Goal: Participate in discussion: Engage in conversation with other users on a specific topic

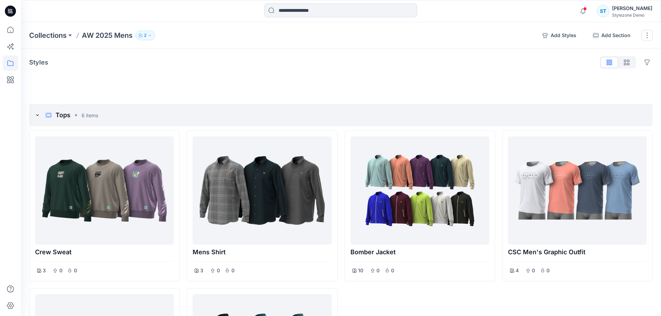
scroll to position [35, 0]
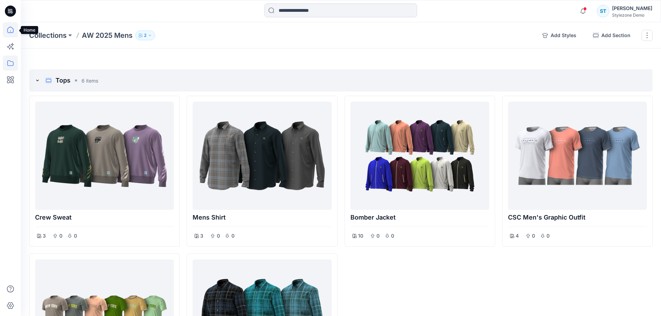
click at [16, 26] on icon at bounding box center [10, 29] width 15 height 15
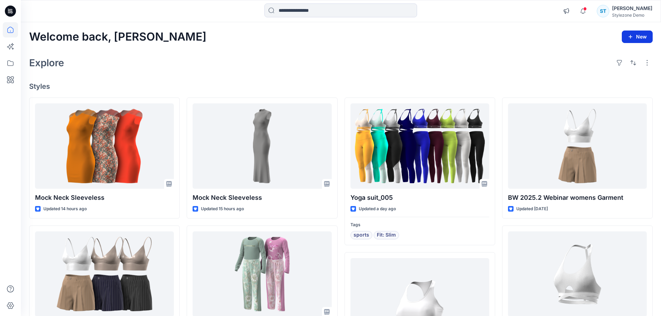
click at [628, 35] on icon "button" at bounding box center [631, 37] width 6 height 6
click at [618, 56] on p "New Style" at bounding box center [615, 54] width 23 height 8
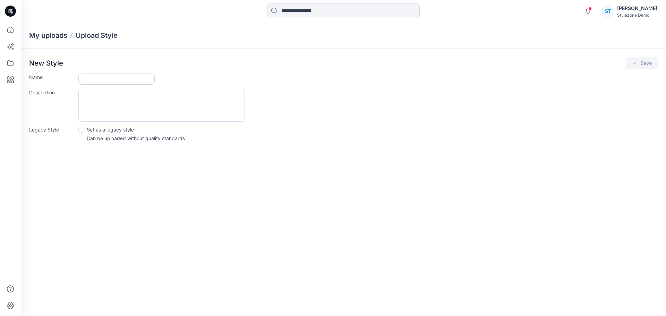
click at [116, 77] on input "Name" at bounding box center [116, 79] width 76 height 11
click at [10, 31] on icon at bounding box center [10, 29] width 15 height 15
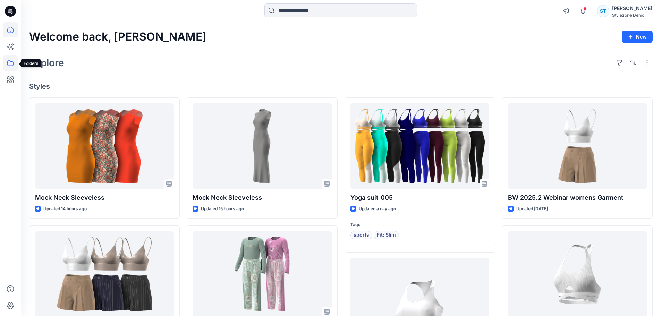
click at [10, 66] on icon at bounding box center [10, 63] width 6 height 6
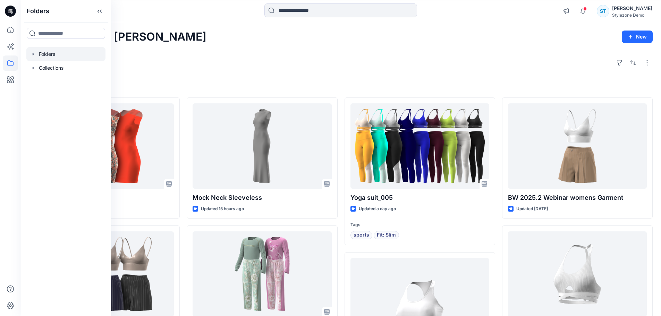
click at [31, 56] on icon "button" at bounding box center [34, 54] width 6 height 6
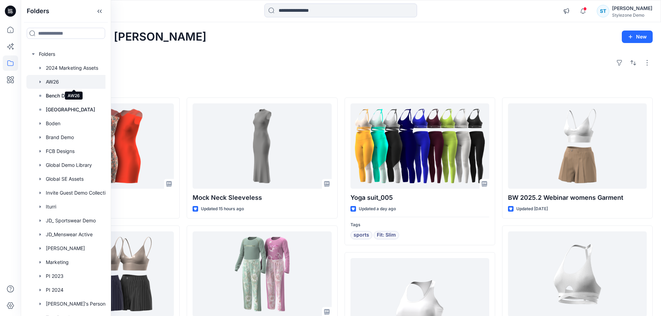
click at [50, 79] on div at bounding box center [74, 82] width 97 height 14
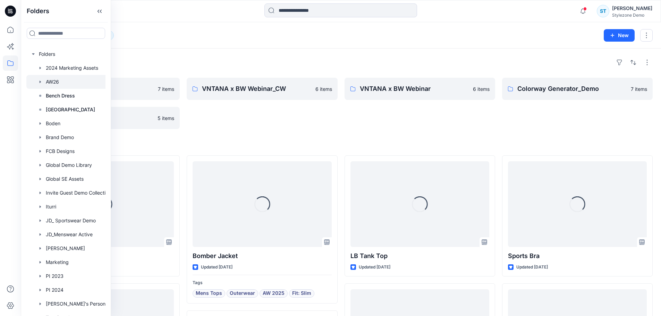
click at [191, 62] on div "Folders" at bounding box center [341, 62] width 624 height 11
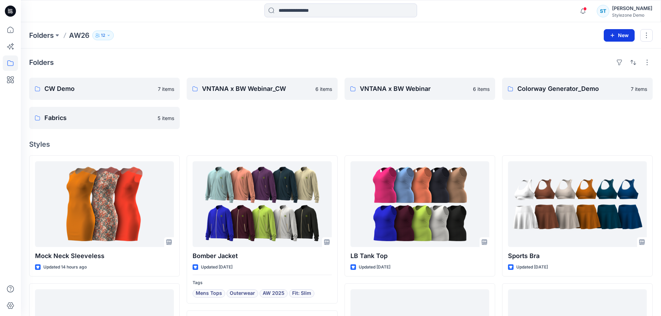
click at [615, 36] on icon "button" at bounding box center [613, 36] width 6 height 6
click at [590, 51] on p "New Style" at bounding box center [597, 53] width 23 height 8
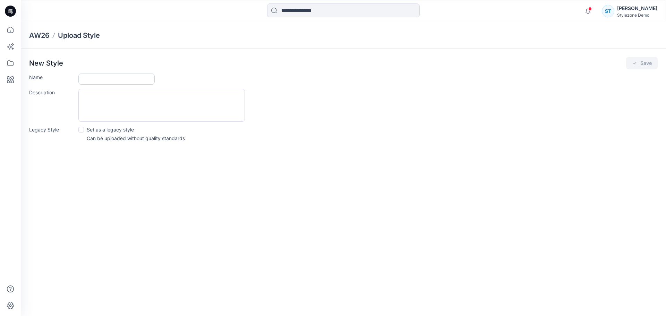
click at [104, 80] on input "Name" at bounding box center [116, 79] width 76 height 11
type input "**********"
click at [642, 63] on button "Save" at bounding box center [642, 63] width 32 height 12
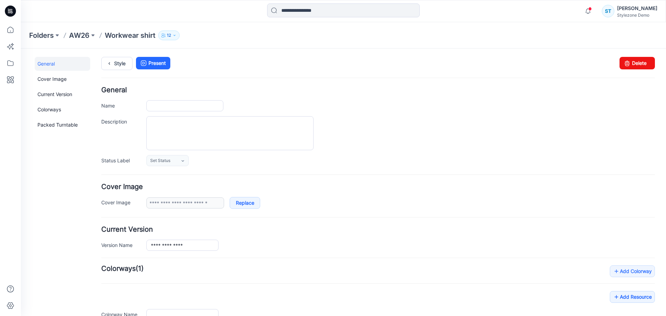
type input "**********"
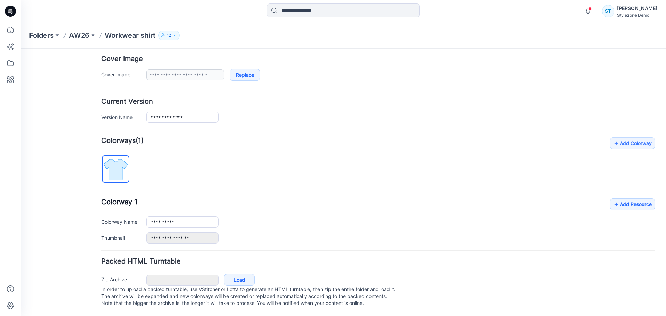
scroll to position [135, 0]
click at [639, 198] on link "Add Resource" at bounding box center [632, 204] width 45 height 12
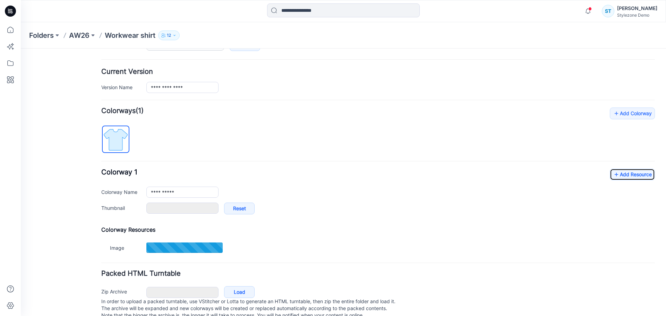
scroll to position [177, 0]
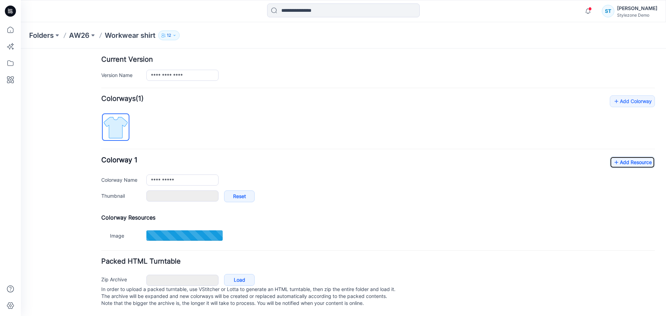
type input "**********"
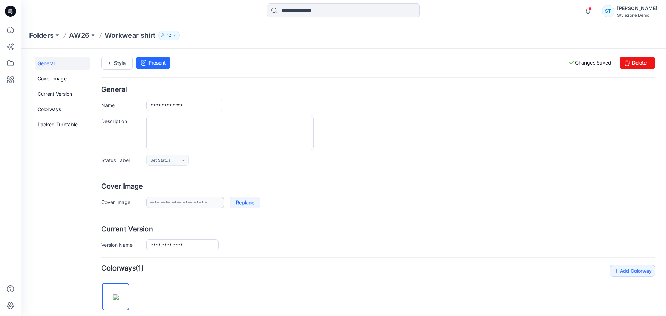
scroll to position [0, 0]
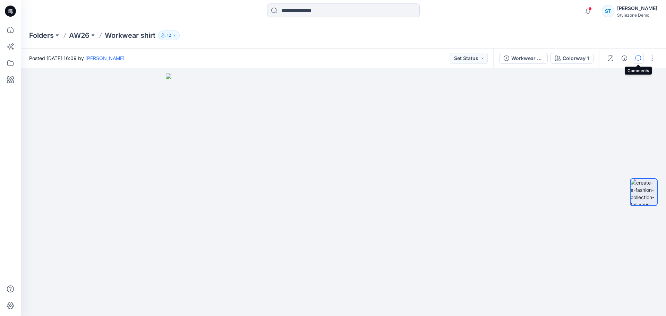
click at [637, 60] on icon "button" at bounding box center [639, 59] width 6 height 6
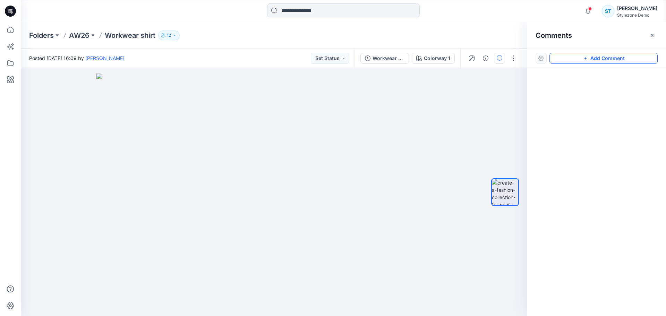
click at [585, 60] on icon "button" at bounding box center [586, 59] width 6 height 6
click at [390, 128] on div "1" at bounding box center [274, 192] width 507 height 248
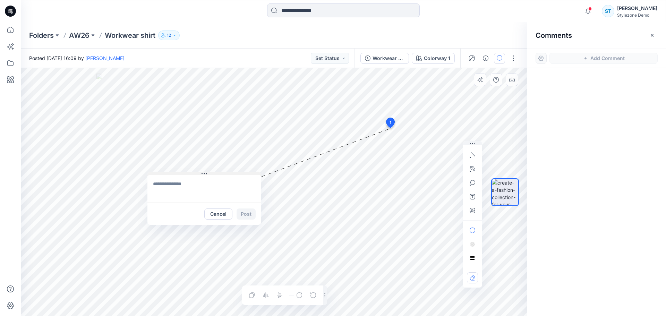
drag, startPoint x: 397, startPoint y: 132, endPoint x: 165, endPoint y: 173, distance: 235.7
click at [165, 173] on button at bounding box center [204, 174] width 114 height 4
click at [160, 184] on textarea at bounding box center [204, 189] width 114 height 28
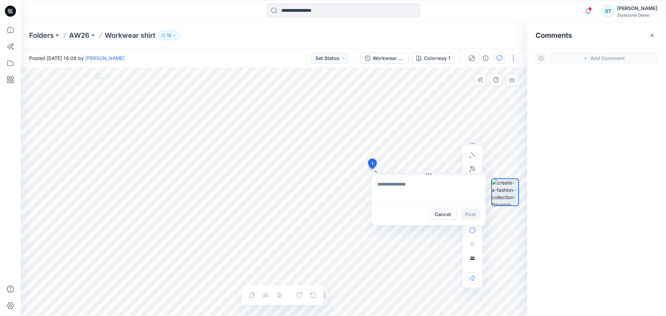
drag, startPoint x: 392, startPoint y: 120, endPoint x: 372, endPoint y: 164, distance: 47.7
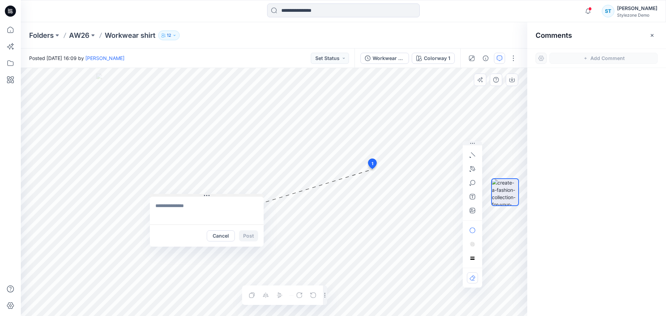
drag, startPoint x: 389, startPoint y: 174, endPoint x: 178, endPoint y: 195, distance: 212.7
click at [178, 195] on button at bounding box center [207, 196] width 114 height 4
click at [171, 210] on textarea at bounding box center [207, 211] width 114 height 28
type textarea "**********"
click at [255, 238] on button "Post" at bounding box center [248, 235] width 19 height 11
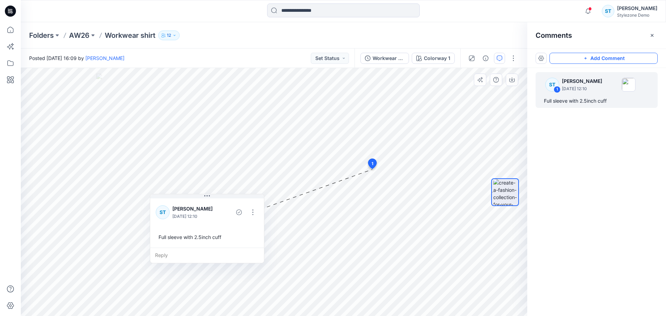
click at [580, 62] on button "Add Comment" at bounding box center [604, 58] width 108 height 11
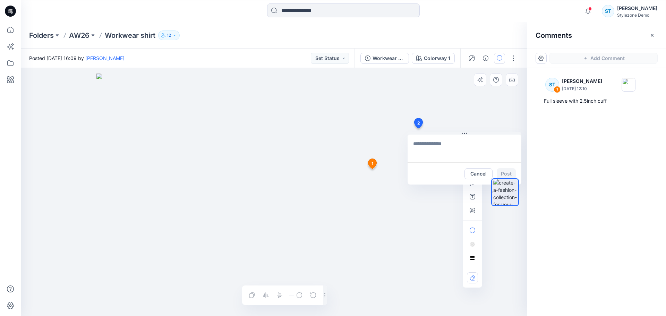
click at [418, 128] on div "2 Cancel Post 1 ST Savio Thomas August 19, 2025 12:10 Full sleeve with 2.5inch …" at bounding box center [274, 192] width 507 height 248
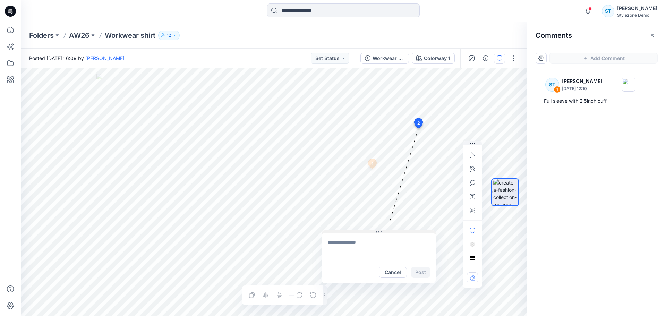
drag, startPoint x: 429, startPoint y: 134, endPoint x: 343, endPoint y: 232, distance: 130.8
click at [343, 232] on button at bounding box center [379, 232] width 114 height 4
click at [349, 241] on textarea at bounding box center [379, 247] width 114 height 28
type textarea "*"
type textarea "**********"
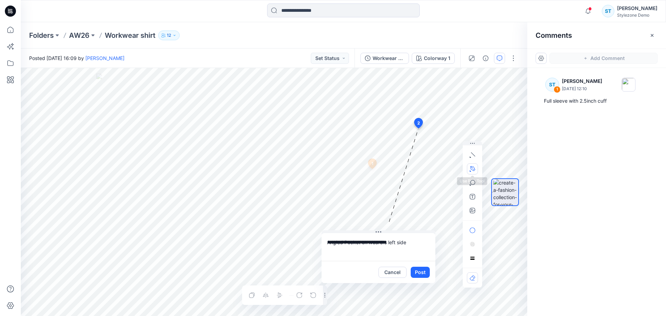
click at [470, 168] on icon "button" at bounding box center [472, 168] width 5 height 5
click at [412, 125] on icon "Layer 1" at bounding box center [274, 192] width 507 height 248
click at [412, 132] on g at bounding box center [411, 127] width 3 height 9
click at [416, 135] on g at bounding box center [413, 129] width 6 height 12
click at [420, 130] on icon at bounding box center [418, 124] width 11 height 13
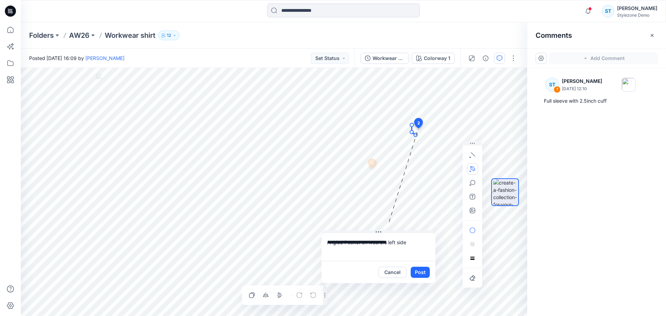
click at [412, 129] on icon at bounding box center [414, 130] width 4 height 10
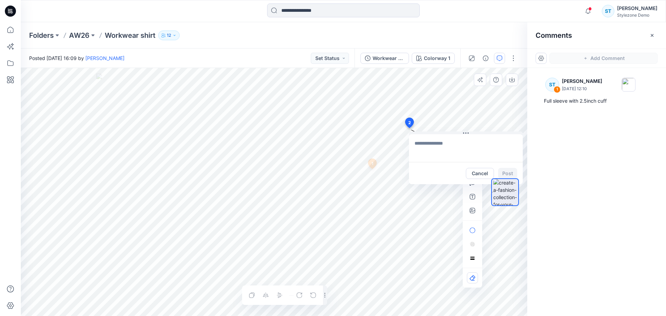
drag, startPoint x: 419, startPoint y: 124, endPoint x: 409, endPoint y: 123, distance: 9.8
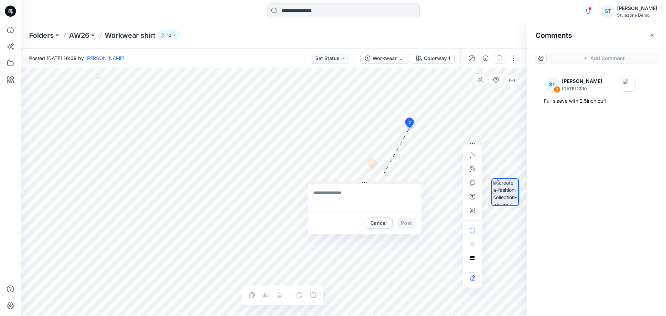
drag, startPoint x: 423, startPoint y: 134, endPoint x: 332, endPoint y: 184, distance: 103.6
click at [332, 184] on button at bounding box center [365, 183] width 114 height 4
drag, startPoint x: 384, startPoint y: 222, endPoint x: 390, endPoint y: 215, distance: 8.4
click at [384, 222] on button "Cancel" at bounding box center [379, 223] width 28 height 11
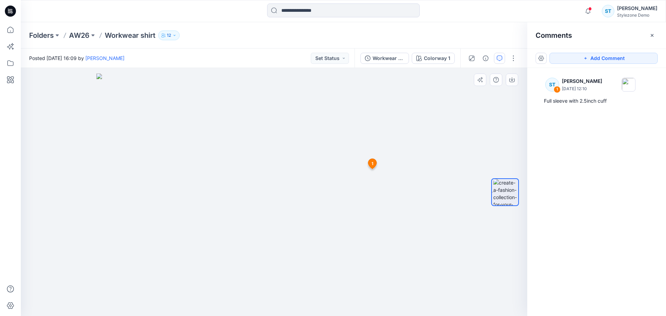
click at [418, 128] on img at bounding box center [273, 195] width 355 height 243
click at [412, 132] on img at bounding box center [273, 195] width 355 height 243
drag, startPoint x: 595, startPoint y: 57, endPoint x: 382, endPoint y: 108, distance: 219.2
click at [595, 57] on button "Add Comment" at bounding box center [604, 58] width 108 height 11
click at [411, 120] on div "2 1 ST Savio Thomas August 19, 2025 12:10 Full sleeve with 2.5inch cuff Reply" at bounding box center [274, 192] width 507 height 248
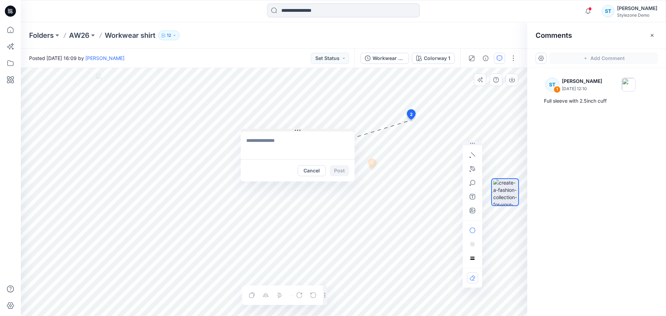
drag, startPoint x: 419, startPoint y: 123, endPoint x: 260, endPoint y: 129, distance: 159.7
click at [260, 129] on button at bounding box center [298, 131] width 114 height 4
click at [267, 143] on textarea at bounding box center [298, 146] width 114 height 28
type textarea "**********"
click at [469, 168] on button "button" at bounding box center [472, 168] width 11 height 11
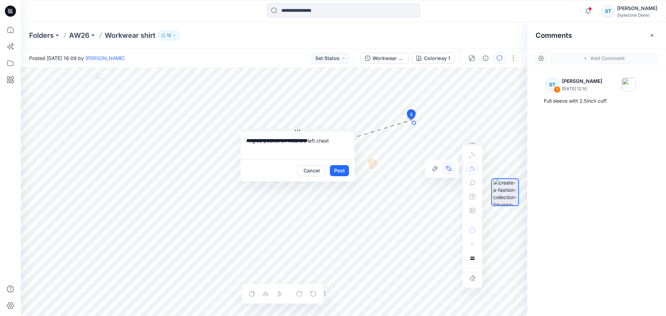
click at [414, 123] on icon "Layer 1" at bounding box center [274, 192] width 507 height 248
click at [414, 131] on g at bounding box center [413, 126] width 3 height 10
click at [419, 135] on g at bounding box center [415, 128] width 7 height 14
click at [424, 130] on g at bounding box center [417, 129] width 11 height 16
click at [423, 121] on icon "Layer 1" at bounding box center [274, 192] width 507 height 248
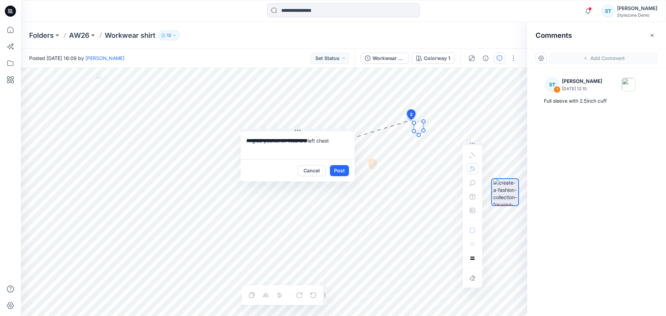
click at [415, 121] on icon at bounding box center [411, 115] width 11 height 13
click at [414, 122] on icon at bounding box center [411, 115] width 11 height 13
click at [415, 122] on icon at bounding box center [411, 115] width 11 height 13
click at [413, 122] on icon at bounding box center [411, 115] width 11 height 13
click at [413, 121] on icon at bounding box center [411, 115] width 11 height 13
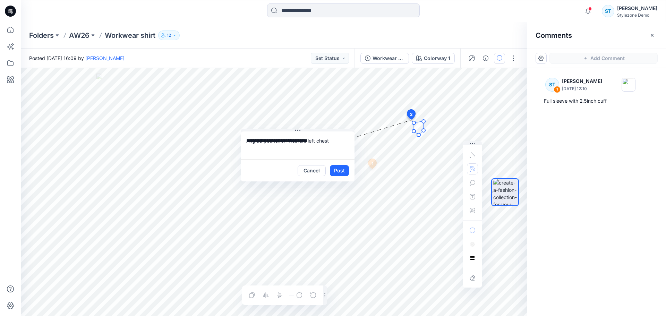
click at [412, 123] on circle at bounding box center [413, 122] width 3 height 3
click at [424, 124] on circle at bounding box center [423, 122] width 3 height 3
click at [470, 230] on icon "button" at bounding box center [473, 231] width 6 height 6
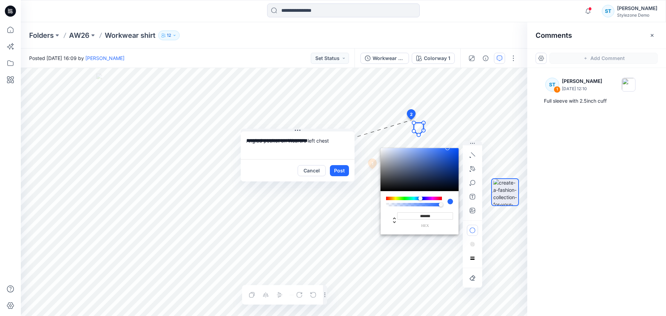
click at [397, 166] on div at bounding box center [420, 169] width 78 height 43
click at [394, 166] on div at bounding box center [420, 169] width 78 height 43
click at [401, 197] on div at bounding box center [414, 198] width 56 height 3
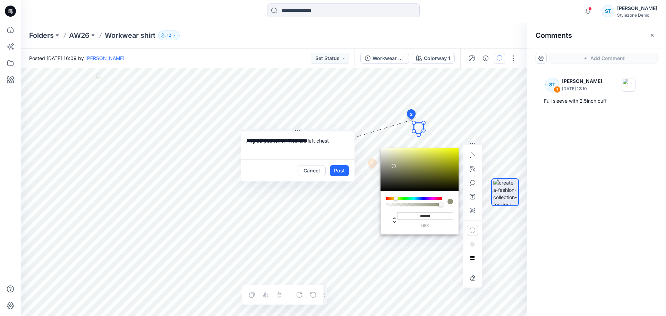
drag, startPoint x: 399, startPoint y: 197, endPoint x: 396, endPoint y: 200, distance: 4.2
click at [396, 200] on div at bounding box center [414, 198] width 56 height 3
click at [443, 154] on div at bounding box center [420, 169] width 78 height 43
click at [451, 155] on div at bounding box center [420, 169] width 78 height 43
type input "*******"
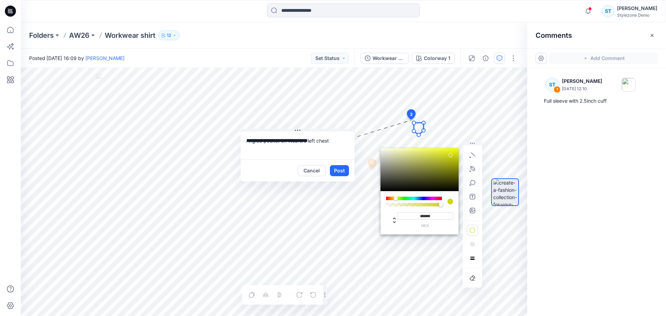
click at [420, 124] on icon at bounding box center [419, 129] width 10 height 12
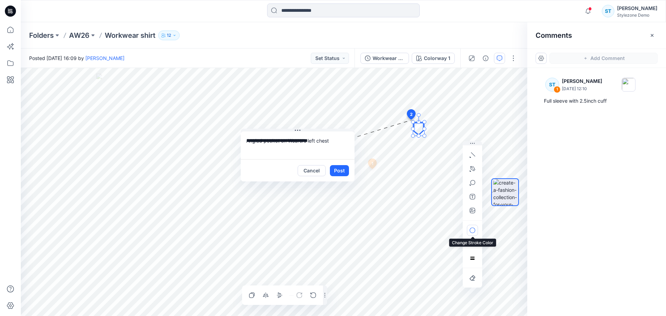
click at [474, 232] on button "button" at bounding box center [472, 230] width 11 height 11
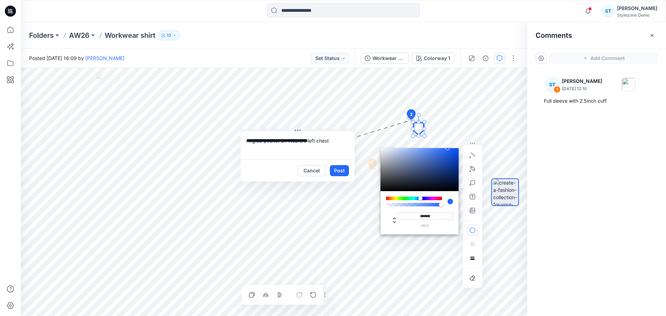
click at [395, 198] on div at bounding box center [414, 198] width 56 height 3
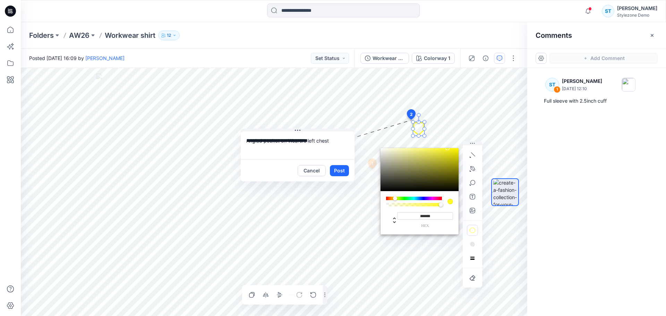
click at [405, 197] on div at bounding box center [414, 198] width 56 height 3
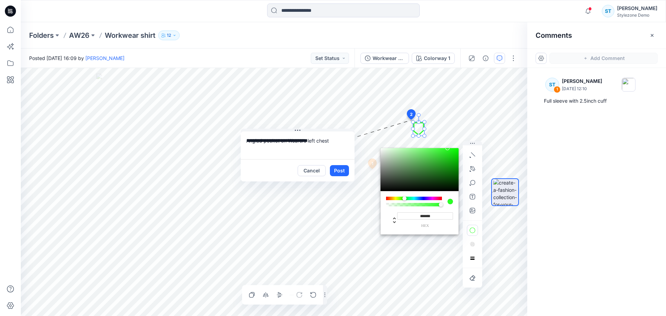
drag, startPoint x: 446, startPoint y: 155, endPoint x: 454, endPoint y: 158, distance: 8.6
click at [454, 158] on div at bounding box center [420, 169] width 78 height 43
click at [453, 158] on div at bounding box center [454, 158] width 4 height 4
type input "*******"
click at [338, 170] on button "Post" at bounding box center [339, 170] width 19 height 11
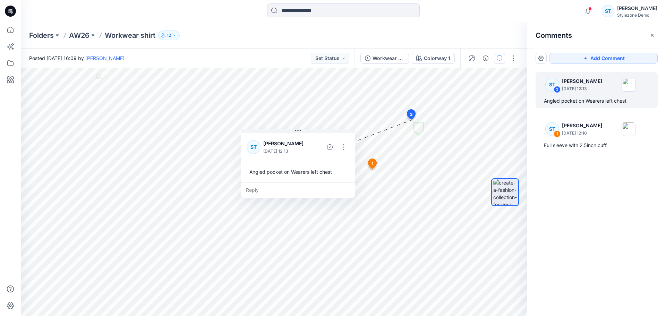
click at [573, 203] on div "ST 2 Savio Thomas August 19, 2025 12:13 Angled pocket on Wearers left chest ST …" at bounding box center [596, 179] width 139 height 222
click at [652, 36] on icon "button" at bounding box center [653, 36] width 6 height 6
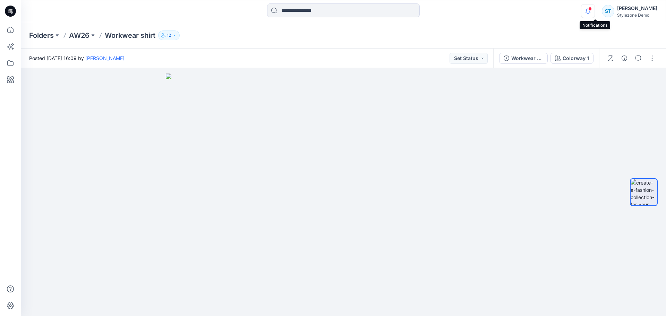
click at [595, 14] on icon "button" at bounding box center [588, 11] width 13 height 14
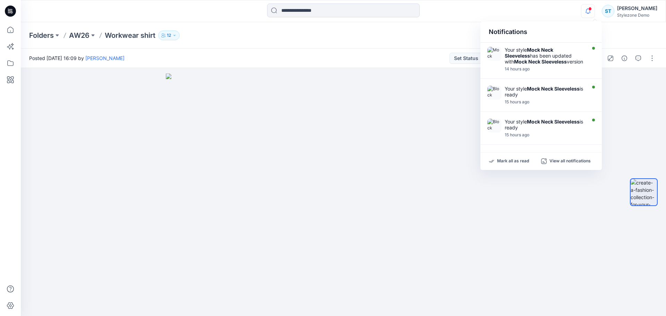
click at [595, 14] on icon "button" at bounding box center [588, 11] width 13 height 14
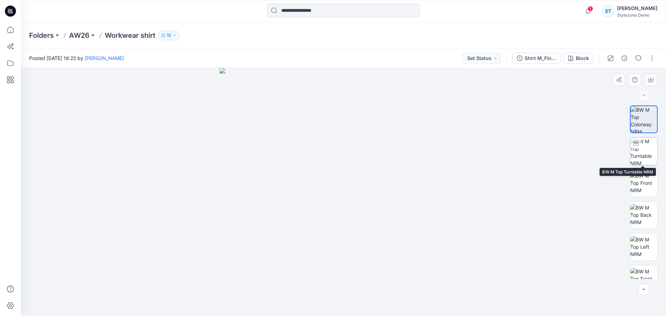
click at [648, 149] on img at bounding box center [643, 151] width 27 height 27
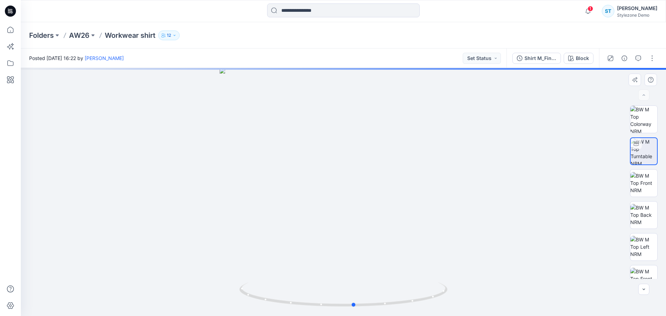
drag, startPoint x: 382, startPoint y: 229, endPoint x: 392, endPoint y: 236, distance: 13.0
click at [392, 236] on div at bounding box center [343, 192] width 645 height 248
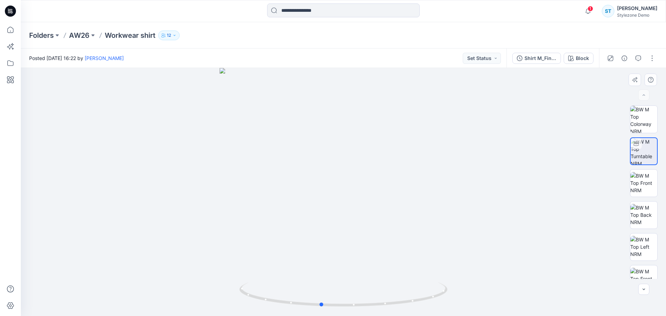
drag, startPoint x: 398, startPoint y: 221, endPoint x: 371, endPoint y: 243, distance: 34.8
click at [371, 243] on div at bounding box center [343, 192] width 645 height 248
drag, startPoint x: 358, startPoint y: 176, endPoint x: 361, endPoint y: 195, distance: 19.9
drag, startPoint x: 360, startPoint y: 203, endPoint x: 360, endPoint y: 217, distance: 13.5
click at [637, 61] on button "button" at bounding box center [638, 58] width 11 height 11
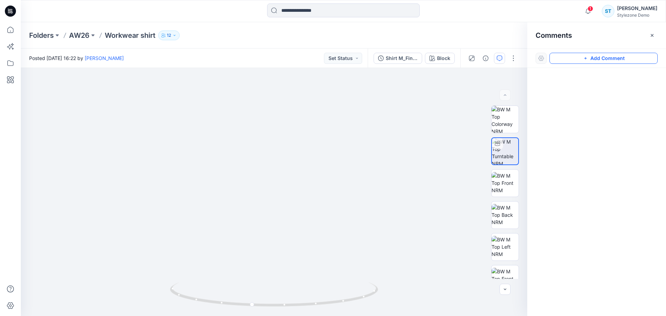
click at [616, 58] on button "Add Comment" at bounding box center [604, 58] width 108 height 11
click at [219, 134] on div "1" at bounding box center [274, 192] width 507 height 248
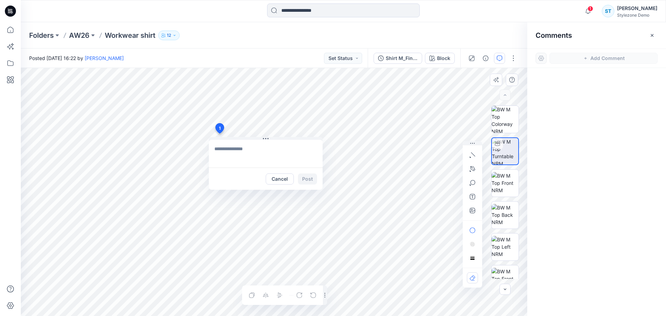
click at [324, 160] on div "1 Cancel Post Layer 1" at bounding box center [274, 192] width 507 height 248
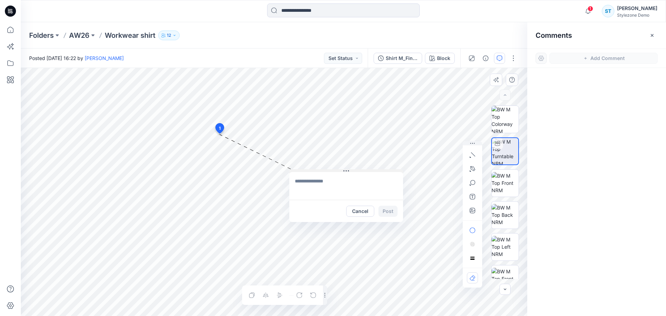
drag, startPoint x: 270, startPoint y: 138, endPoint x: 351, endPoint y: 170, distance: 87.5
click at [351, 170] on button at bounding box center [346, 171] width 114 height 4
click at [314, 184] on textarea at bounding box center [347, 186] width 114 height 28
click at [276, 188] on div "**********" at bounding box center [274, 192] width 507 height 248
type textarea "**********"
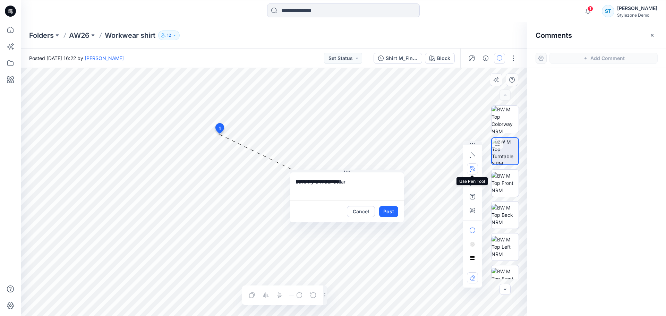
click at [474, 170] on icon "button" at bounding box center [472, 168] width 5 height 5
click at [192, 157] on icon "Layer 1" at bounding box center [274, 192] width 507 height 248
click at [214, 176] on g at bounding box center [201, 164] width 24 height 24
drag, startPoint x: 244, startPoint y: 134, endPoint x: 246, endPoint y: 125, distance: 8.8
click at [246, 125] on g at bounding box center [218, 151] width 58 height 53
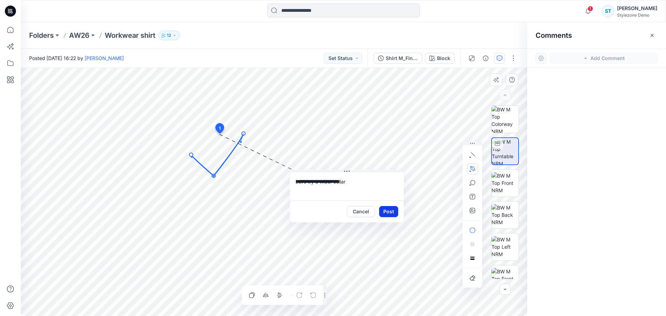
click at [389, 212] on button "Post" at bounding box center [388, 211] width 19 height 11
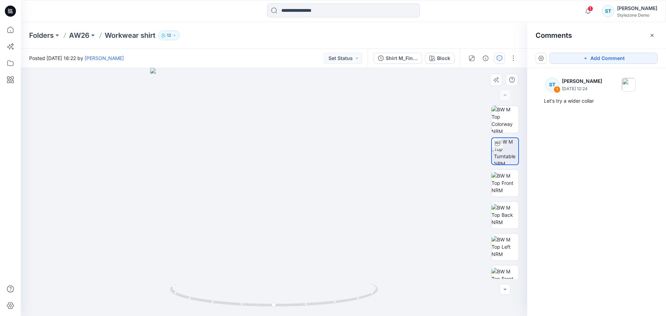
click at [461, 119] on div at bounding box center [274, 192] width 507 height 248
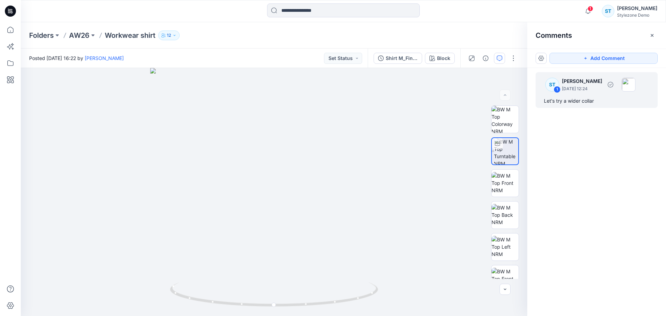
click at [601, 93] on div "ST 1 Savio Thomas August 19, 2025 12:24" at bounding box center [588, 84] width 96 height 19
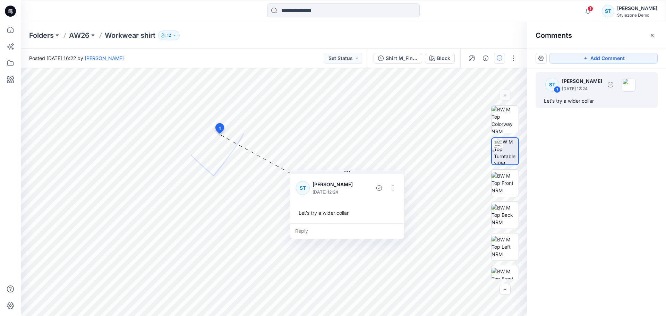
click at [601, 93] on div "ST 1 Savio Thomas August 19, 2025 12:24" at bounding box center [588, 84] width 96 height 19
click at [440, 141] on div at bounding box center [274, 192] width 507 height 248
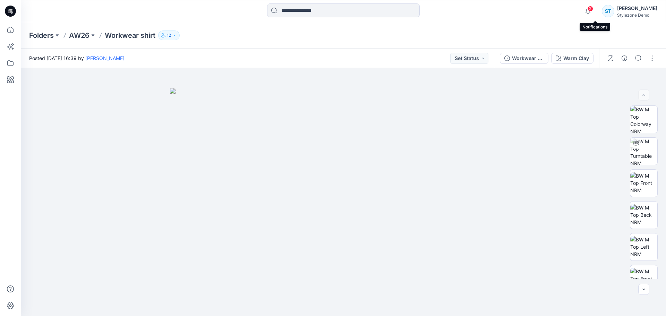
click at [593, 10] on span "2" at bounding box center [591, 9] width 6 height 6
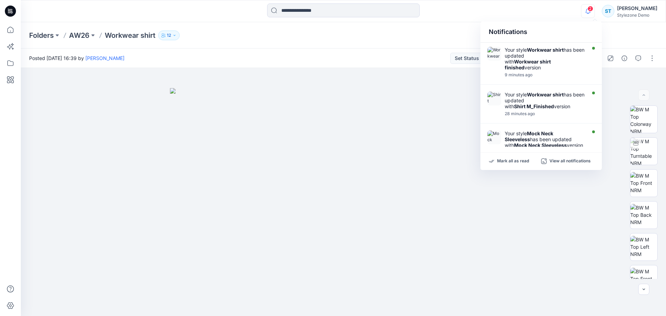
click at [593, 10] on span "2" at bounding box center [591, 9] width 6 height 6
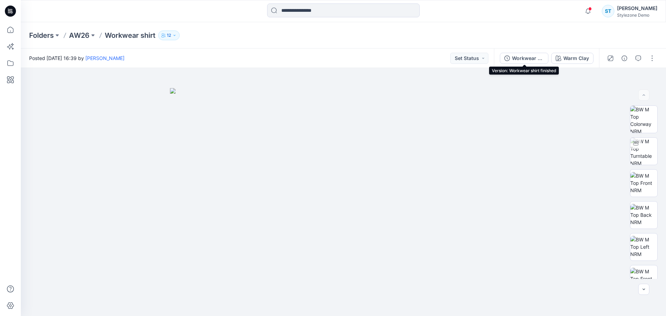
click at [537, 54] on div "Workwear shirt finished" at bounding box center [528, 58] width 32 height 8
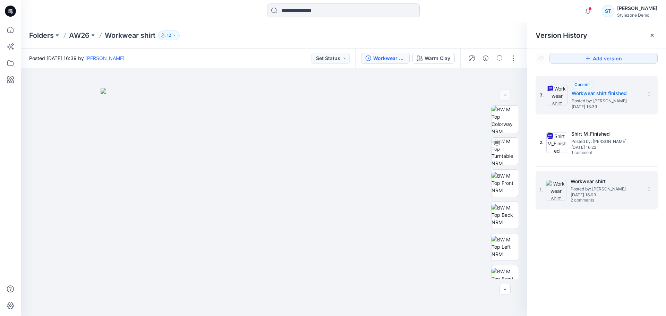
click at [598, 198] on span "2 comments" at bounding box center [595, 201] width 49 height 6
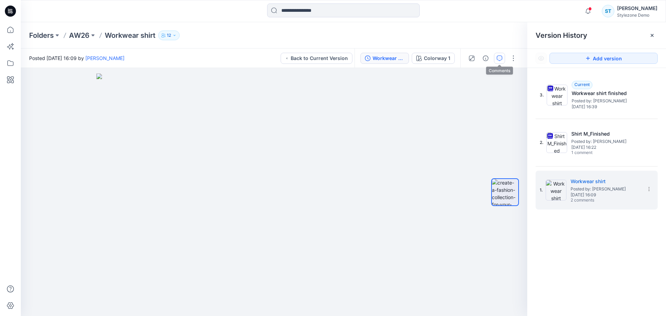
click at [495, 63] on button "button" at bounding box center [499, 58] width 11 height 11
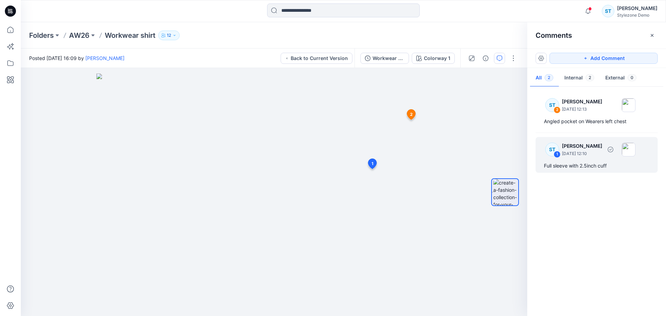
click at [565, 113] on p "August 19, 2025 12:10" at bounding box center [582, 109] width 40 height 7
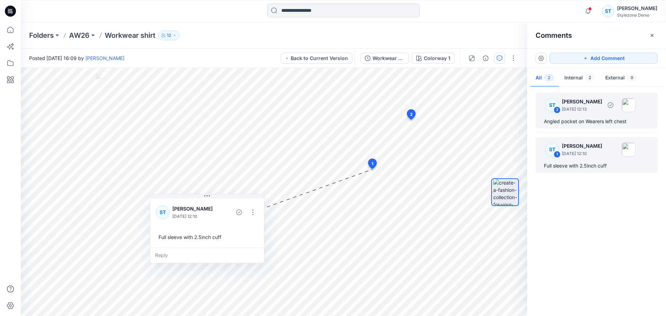
click at [578, 115] on div "ST 2 Savio Thomas August 19, 2025 12:13 Angled pocket on Wearers left chest" at bounding box center [597, 111] width 122 height 36
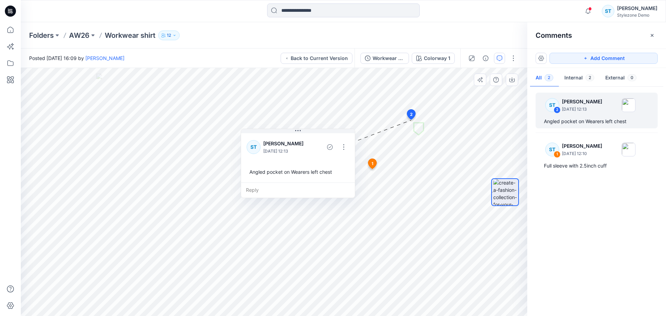
click at [297, 190] on div "Reply" at bounding box center [298, 190] width 114 height 15
click at [656, 37] on button "button" at bounding box center [652, 35] width 11 height 11
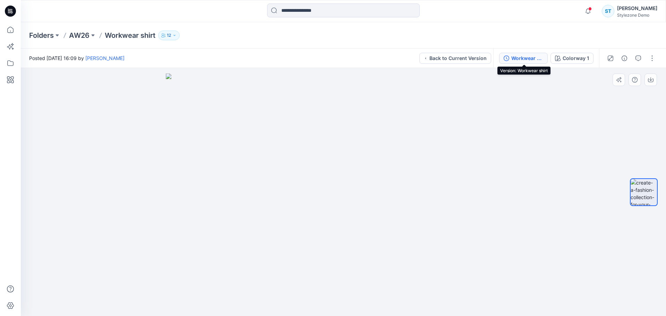
click at [521, 61] on div "Workwear shirt" at bounding box center [527, 58] width 32 height 8
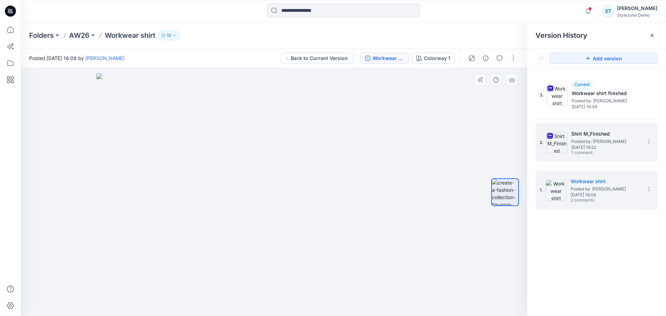
click at [589, 141] on span "Posted by: [PERSON_NAME]" at bounding box center [605, 141] width 69 height 7
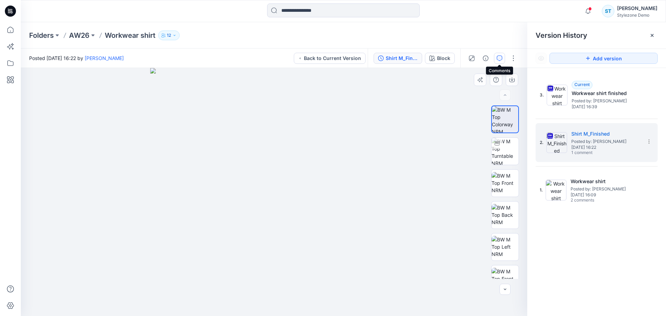
click at [498, 57] on icon "button" at bounding box center [500, 59] width 6 height 6
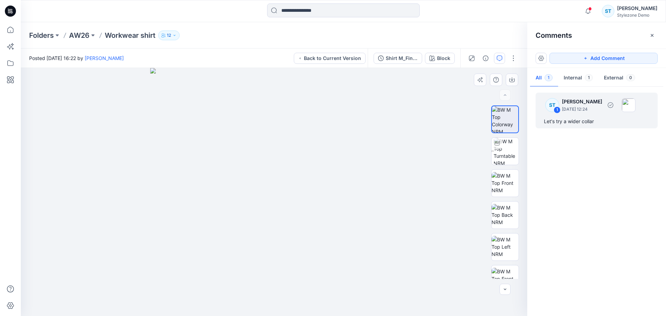
click at [578, 114] on div "ST 1 Savio Thomas August 19, 2025 12:24" at bounding box center [588, 104] width 96 height 19
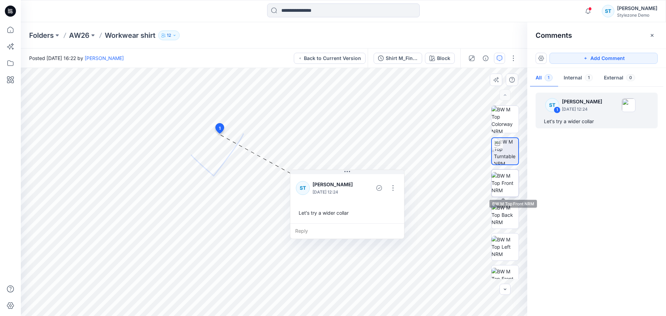
click at [508, 178] on img at bounding box center [505, 183] width 27 height 22
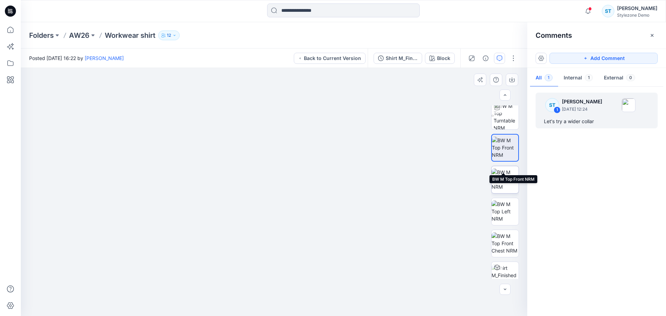
scroll to position [46, 0]
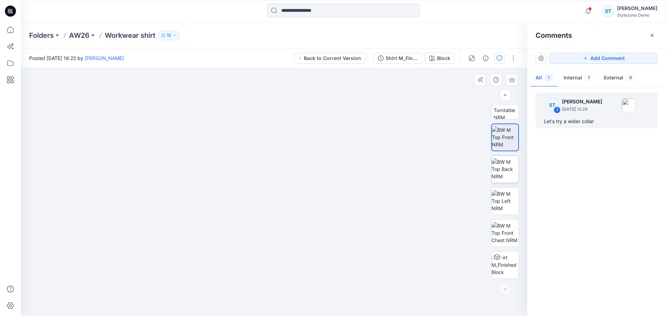
drag, startPoint x: 507, startPoint y: 172, endPoint x: 504, endPoint y: 177, distance: 6.4
click at [506, 173] on img at bounding box center [505, 169] width 27 height 22
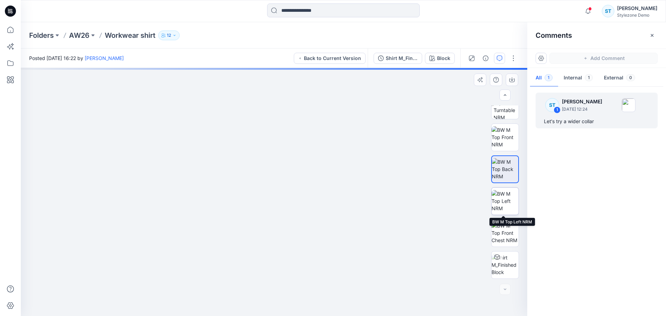
click at [493, 198] on img at bounding box center [505, 201] width 27 height 22
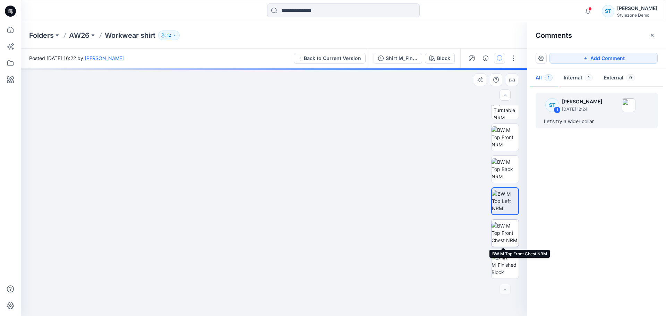
click at [502, 234] on img at bounding box center [505, 233] width 27 height 22
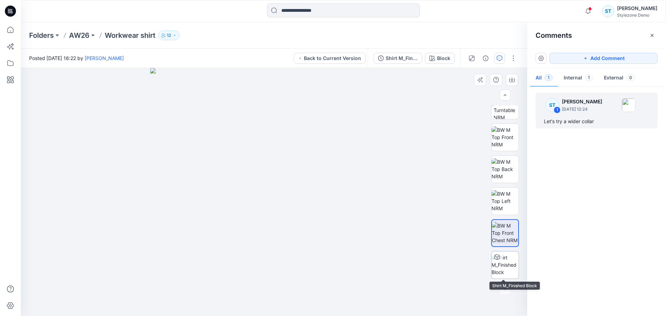
click at [507, 263] on img at bounding box center [505, 265] width 27 height 22
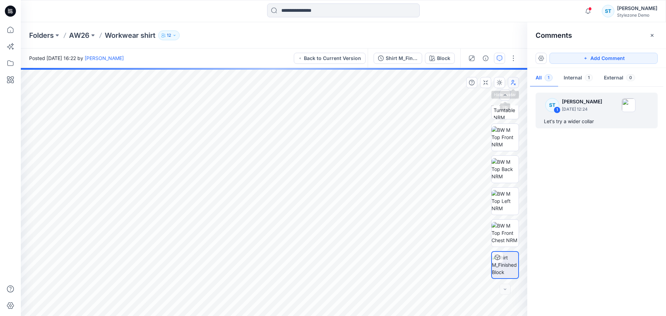
click at [515, 84] on icon "button" at bounding box center [514, 83] width 6 height 6
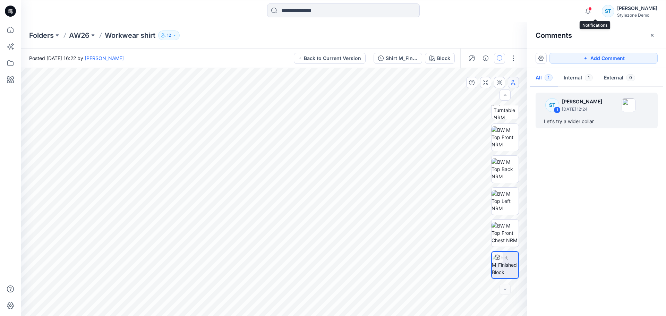
click at [592, 10] on span at bounding box center [589, 9] width 3 height 4
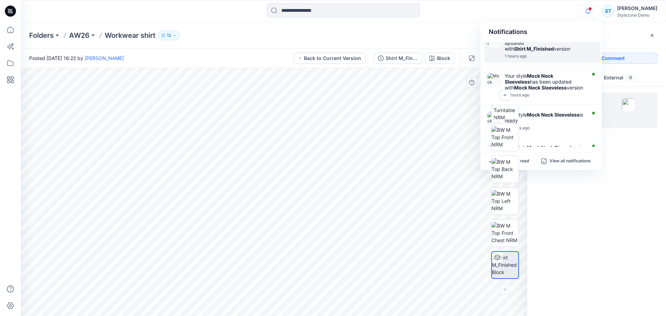
scroll to position [0, 0]
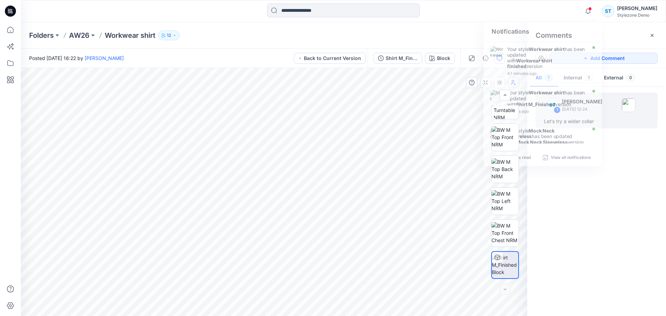
click at [568, 21] on div "Notifications Your style Workwear shirt has been updated with Workwear shirt fi…" at bounding box center [343, 11] width 645 height 22
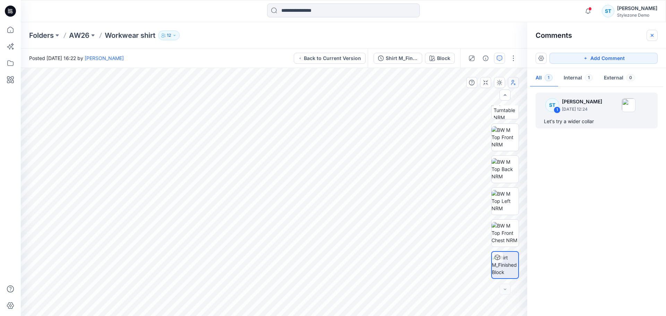
click at [656, 36] on button "button" at bounding box center [652, 35] width 11 height 11
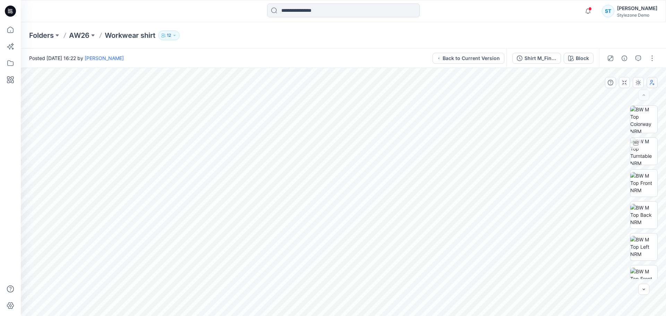
click at [463, 66] on div "Posted Tuesday, August 19, 2025 16:22 by Savio Thomas Back to Current Version" at bounding box center [264, 58] width 486 height 19
click at [464, 60] on button "Back to Current Version" at bounding box center [469, 58] width 72 height 11
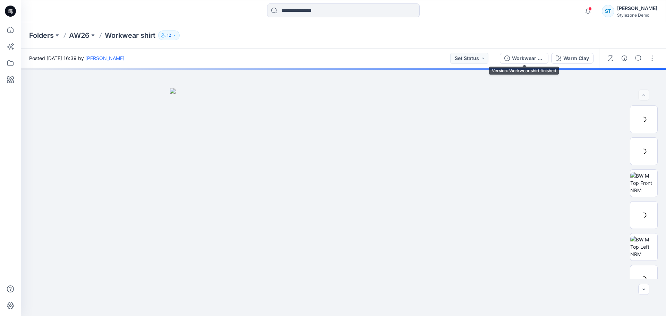
click at [529, 56] on div "Workwear shirt finished" at bounding box center [528, 58] width 32 height 8
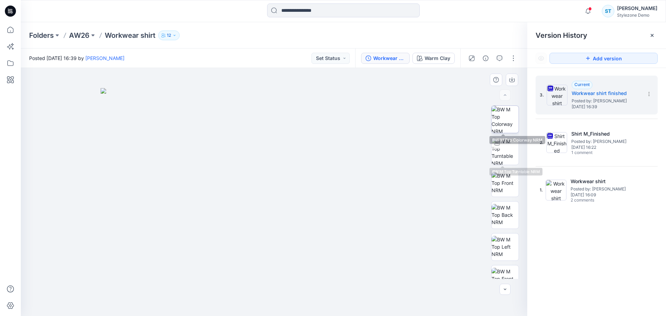
click at [508, 119] on img at bounding box center [505, 119] width 27 height 27
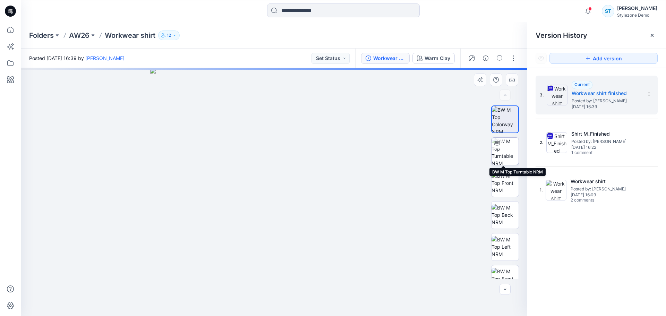
click at [506, 147] on img at bounding box center [505, 151] width 27 height 27
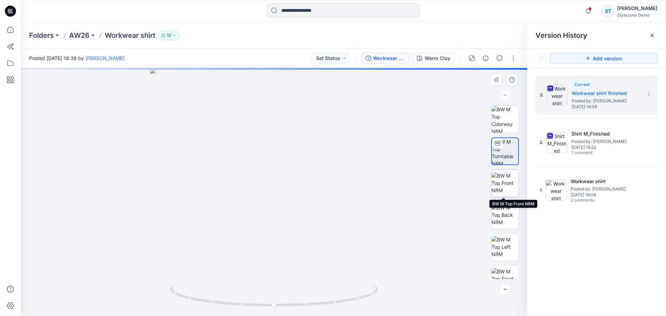
click at [503, 184] on img at bounding box center [505, 183] width 27 height 22
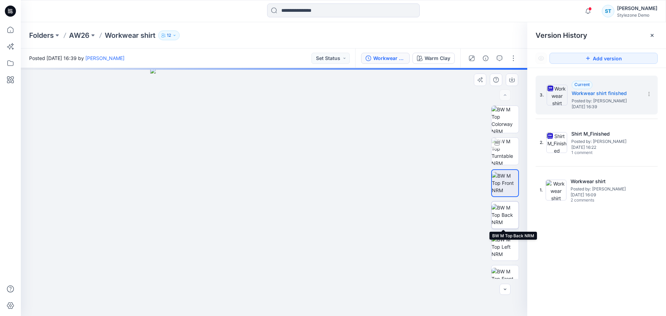
click at [510, 209] on img at bounding box center [505, 215] width 27 height 22
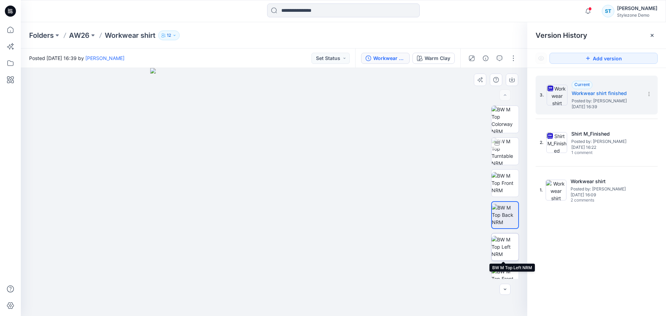
click at [507, 239] on img at bounding box center [505, 247] width 27 height 22
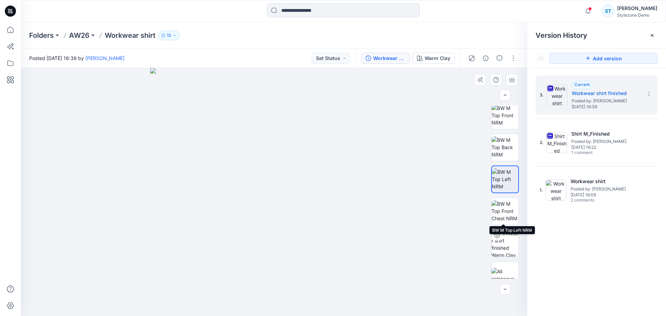
scroll to position [78, 0]
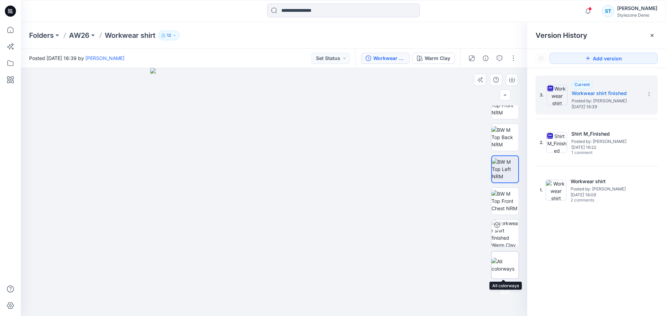
click at [503, 256] on div at bounding box center [505, 265] width 28 height 28
click at [654, 37] on icon at bounding box center [653, 36] width 6 height 6
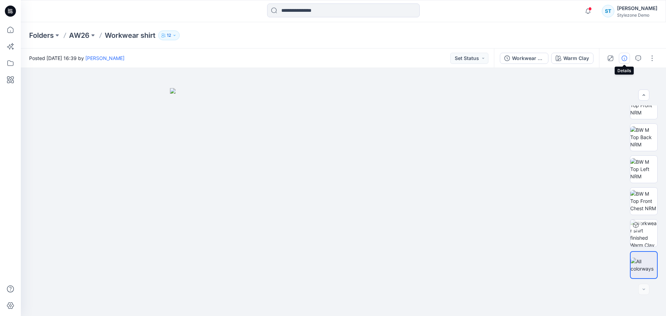
click at [621, 57] on button "button" at bounding box center [624, 58] width 11 height 11
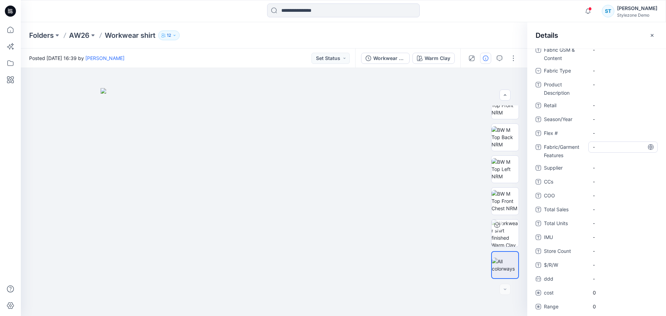
scroll to position [35, 0]
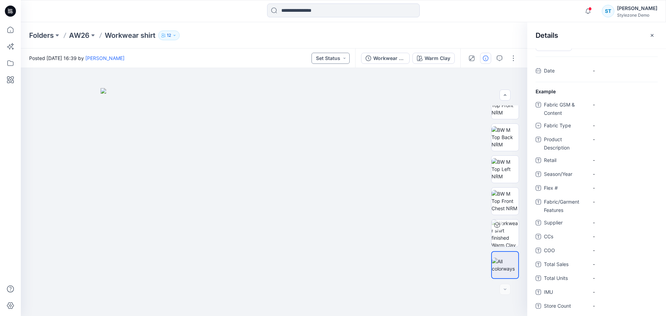
click at [341, 56] on button "Set Status" at bounding box center [331, 58] width 38 height 11
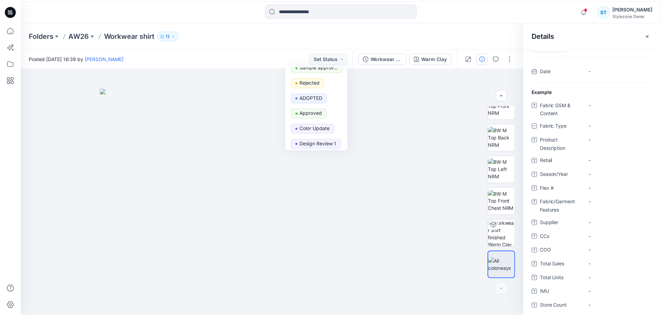
scroll to position [104, 0]
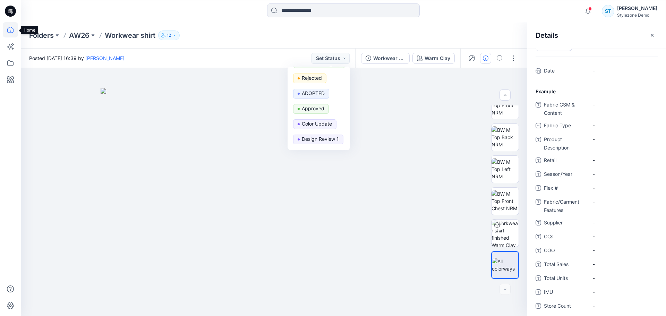
click at [8, 27] on icon at bounding box center [10, 29] width 15 height 15
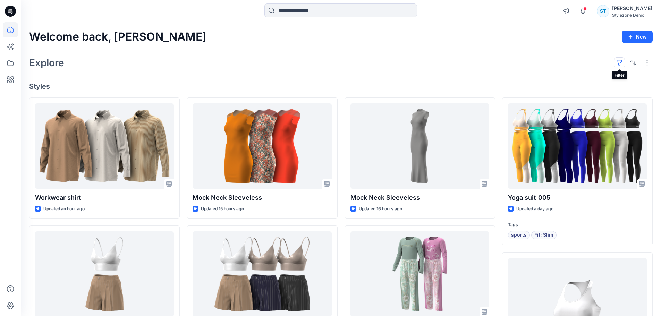
click at [618, 64] on button "button" at bounding box center [619, 62] width 11 height 11
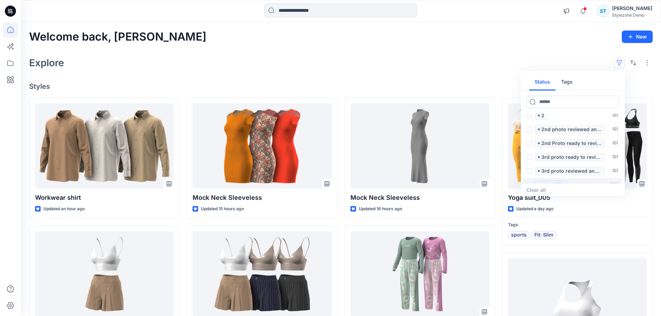
scroll to position [111, 0]
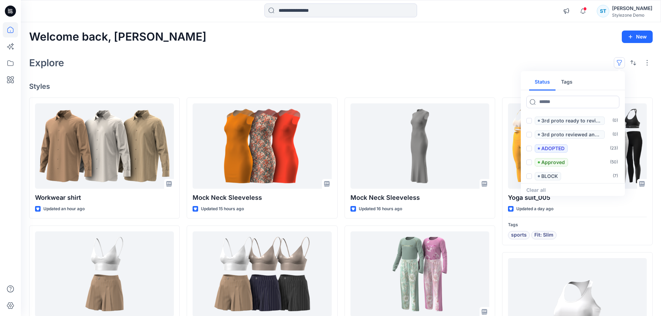
click at [524, 47] on div "Welcome back, Savio New Explore Status Tags Set Status ( 1.1k ) 1st Proto ready…" at bounding box center [341, 278] width 640 height 513
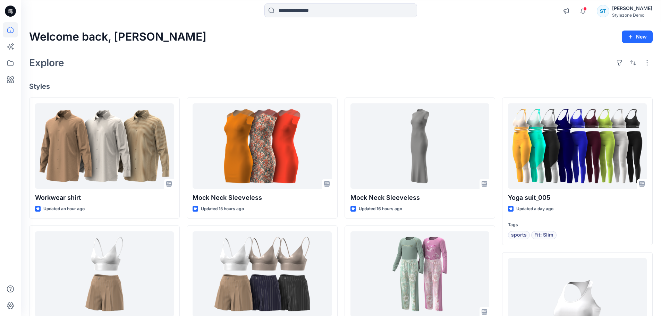
click at [290, 66] on div "Explore" at bounding box center [341, 62] width 624 height 17
click at [14, 29] on icon at bounding box center [10, 29] width 15 height 15
click at [190, 67] on div "Explore" at bounding box center [341, 62] width 624 height 17
click at [136, 59] on div "Explore" at bounding box center [341, 62] width 624 height 17
click at [132, 60] on div "Explore" at bounding box center [341, 62] width 624 height 17
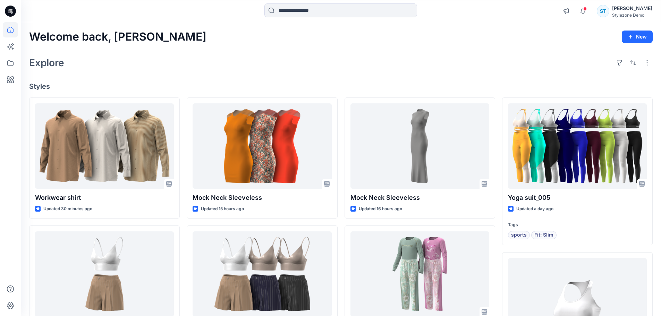
click at [230, 64] on div "Explore" at bounding box center [341, 62] width 624 height 17
click at [312, 69] on div "Explore" at bounding box center [341, 62] width 624 height 17
click at [400, 72] on div "Welcome back, Savio New Explore Styles Workwear shirt Updated 30 minutes ago BW…" at bounding box center [341, 278] width 640 height 513
click at [188, 58] on div "Explore" at bounding box center [341, 62] width 624 height 17
click at [116, 68] on div "Explore" at bounding box center [341, 62] width 624 height 17
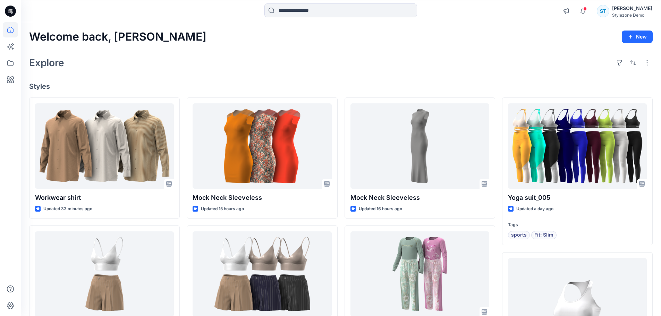
click at [11, 63] on icon at bounding box center [10, 63] width 15 height 15
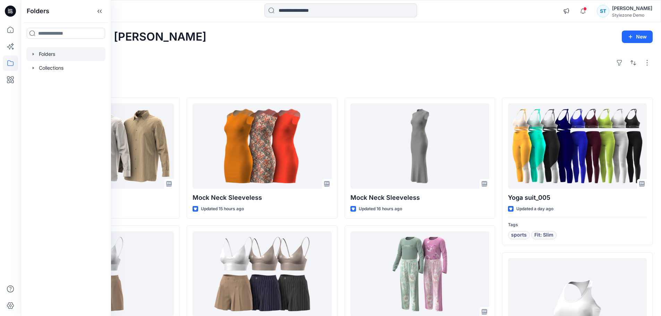
click at [33, 53] on icon "button" at bounding box center [33, 54] width 1 height 2
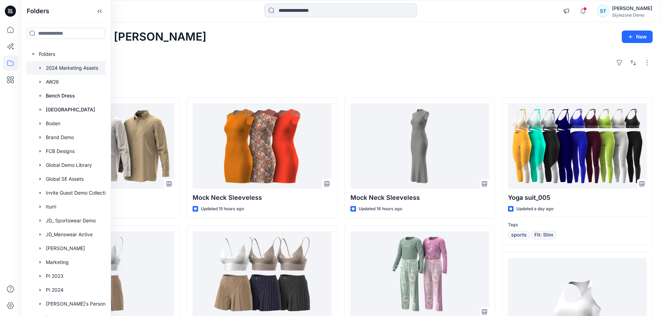
click at [39, 64] on div at bounding box center [74, 68] width 97 height 14
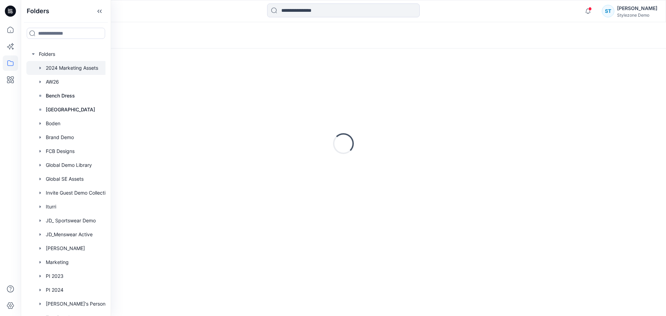
click at [41, 66] on icon "button" at bounding box center [40, 68] width 6 height 6
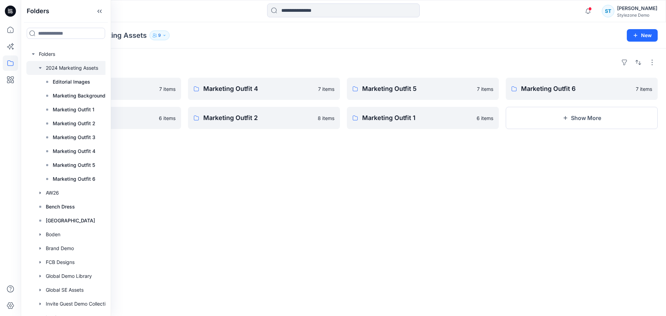
click at [41, 66] on icon "button" at bounding box center [40, 68] width 6 height 6
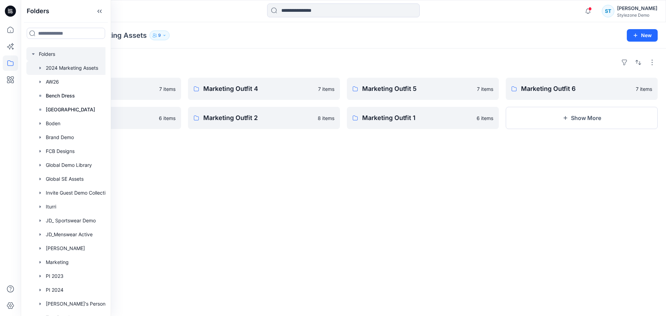
click at [33, 53] on icon "button" at bounding box center [34, 54] width 6 height 6
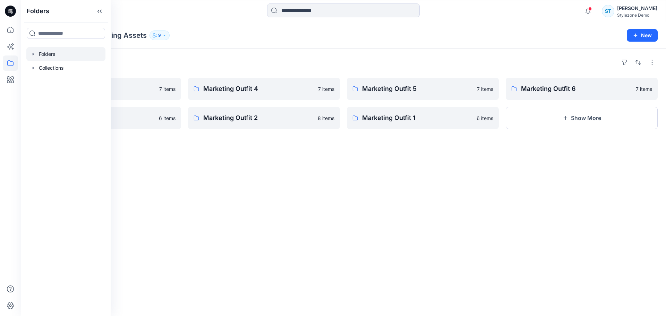
click at [32, 53] on icon "button" at bounding box center [34, 54] width 6 height 6
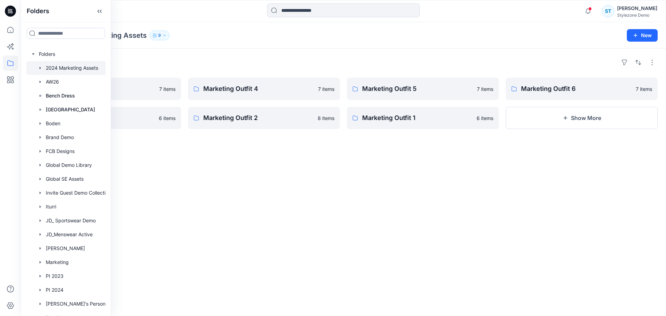
click at [178, 55] on div "Folders Marketing Outfit 3 7 items Editorial Images 6 items Marketing Outfit 4 …" at bounding box center [343, 183] width 645 height 268
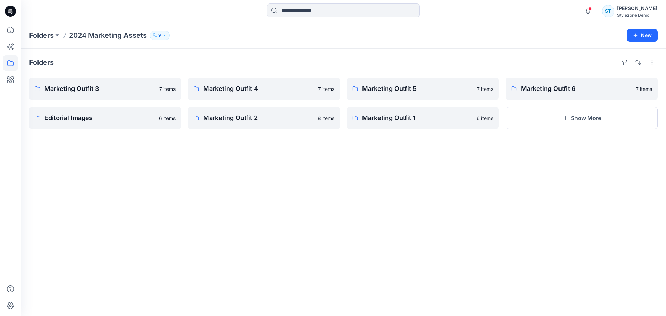
click at [161, 37] on p "9" at bounding box center [159, 36] width 3 height 8
click at [218, 32] on div "Folders 2024 Marketing Assets 9 Folder Access Members Only [DEMOGRAPHIC_DATA][P…" at bounding box center [316, 36] width 575 height 10
click at [41, 35] on p "Folders" at bounding box center [41, 36] width 25 height 10
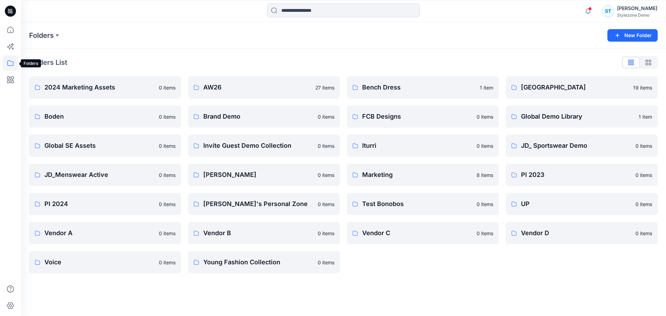
click at [10, 62] on icon at bounding box center [10, 63] width 15 height 15
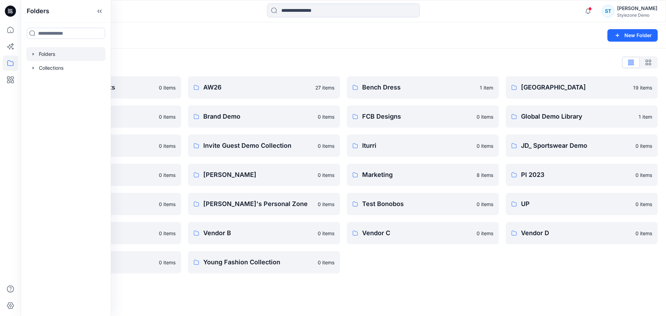
click at [275, 46] on div "Folders New Folder" at bounding box center [343, 35] width 645 height 26
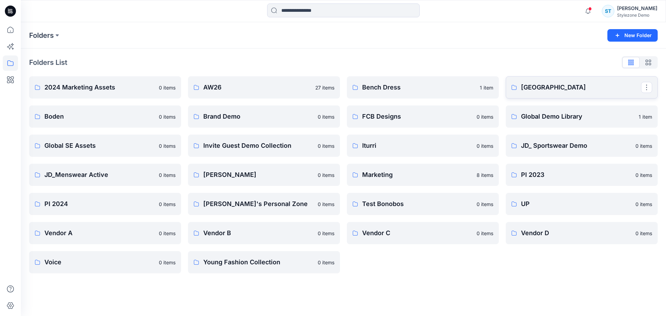
click at [543, 89] on p "Block Library" at bounding box center [581, 88] width 120 height 10
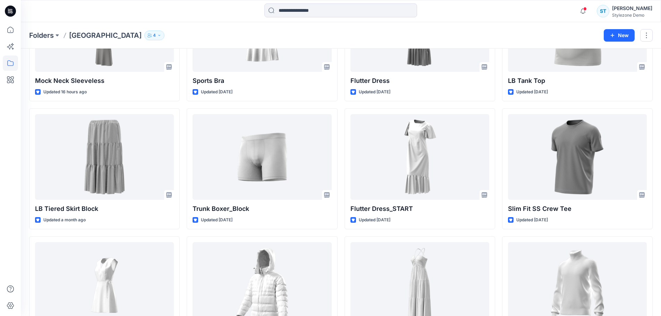
scroll to position [139, 0]
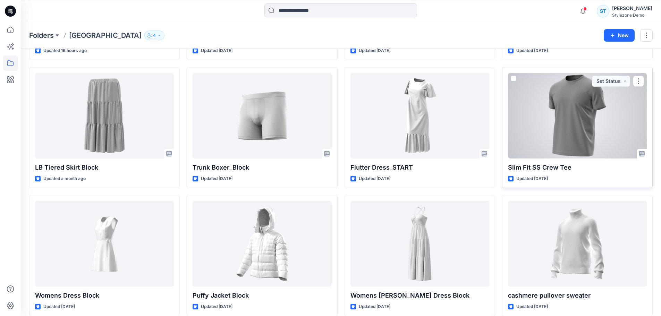
click at [566, 115] on div at bounding box center [577, 116] width 139 height 86
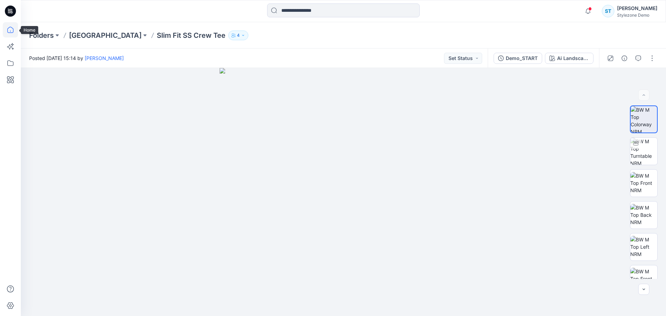
click at [9, 32] on icon at bounding box center [10, 29] width 15 height 15
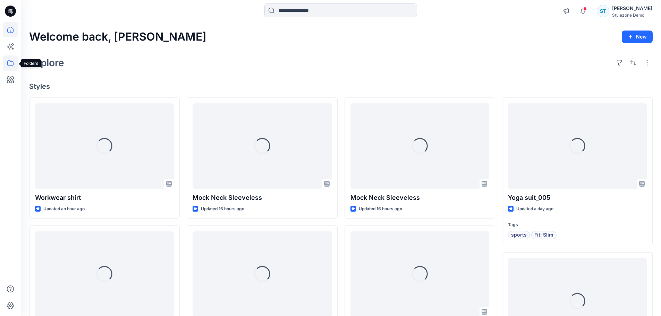
click at [11, 59] on icon at bounding box center [10, 63] width 15 height 15
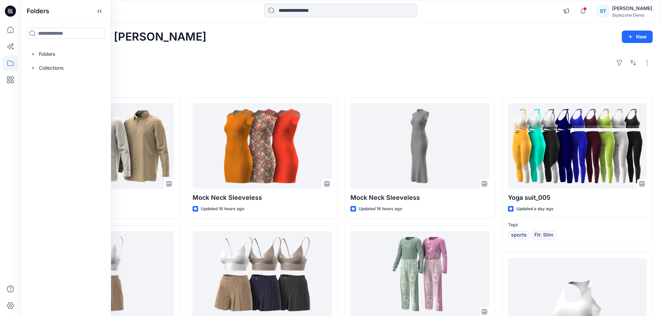
click at [200, 54] on div "Welcome back, Savio New Explore Styles Workwear shirt Updated an hour ago BW 20…" at bounding box center [341, 278] width 640 height 513
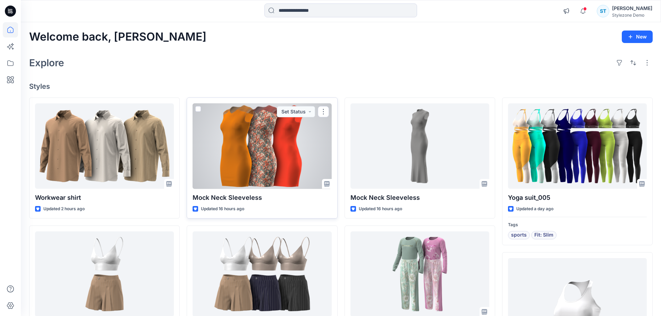
click at [273, 148] on div at bounding box center [262, 146] width 139 height 86
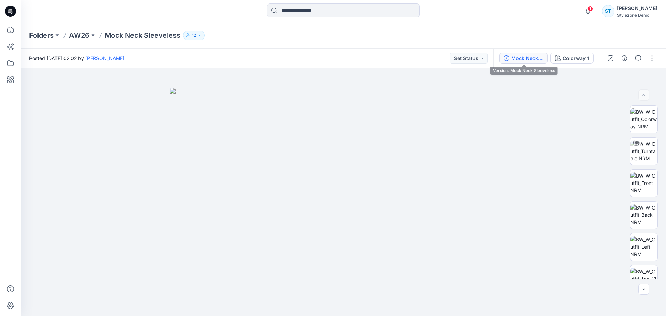
click at [531, 62] on button "Mock Neck Sleeveless" at bounding box center [523, 58] width 49 height 11
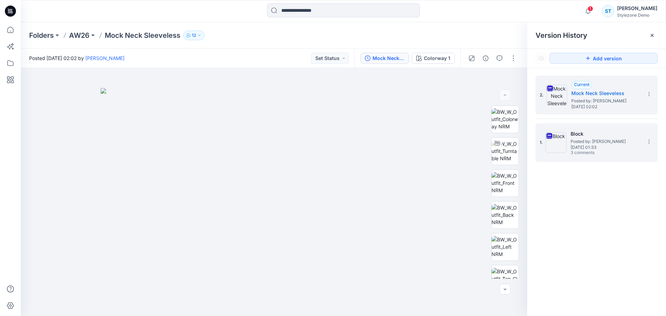
click at [587, 145] on span "[DATE] 01:33" at bounding box center [605, 147] width 69 height 5
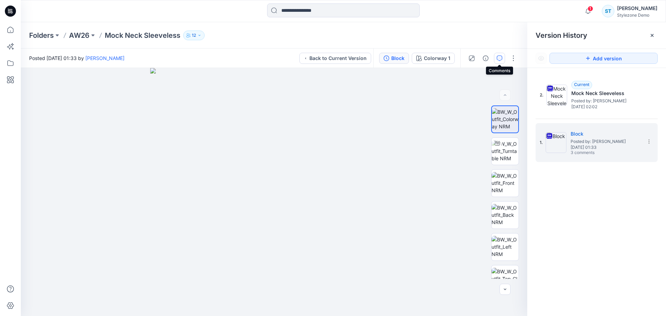
click at [498, 59] on icon "button" at bounding box center [500, 59] width 6 height 6
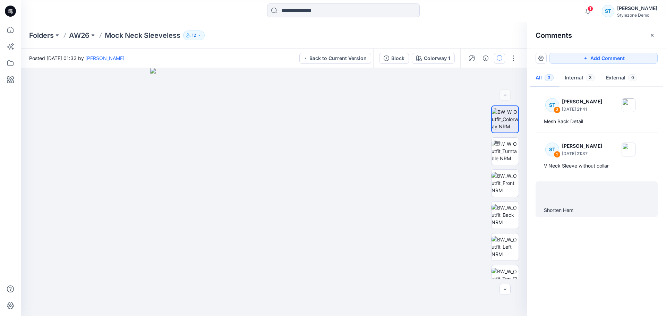
click at [563, 205] on div "Shorten Hem" at bounding box center [597, 199] width 122 height 36
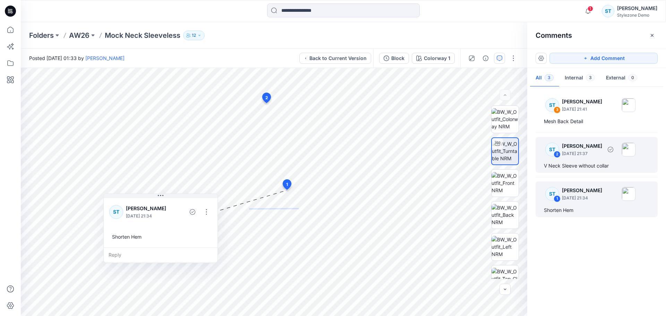
click at [573, 113] on p "[DATE] 21:37" at bounding box center [582, 109] width 40 height 7
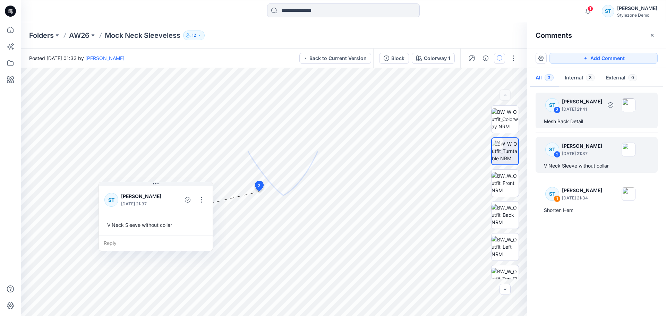
click at [586, 118] on div "Mesh Back Detail" at bounding box center [596, 121] width 105 height 8
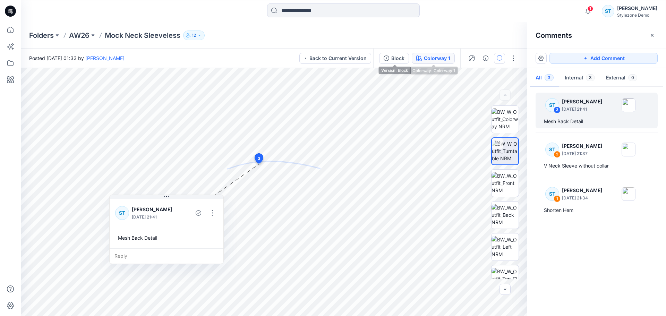
click at [438, 57] on div "Colorway 1" at bounding box center [437, 58] width 26 height 8
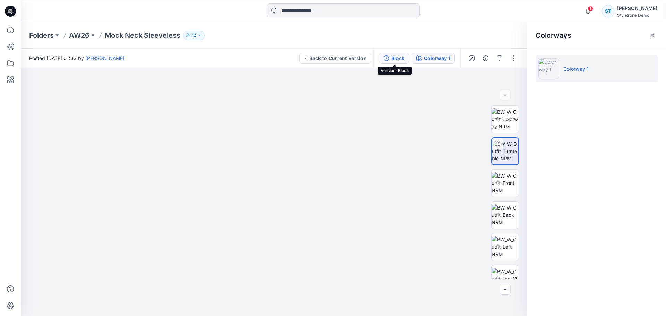
click at [403, 59] on div "Block" at bounding box center [397, 58] width 13 height 8
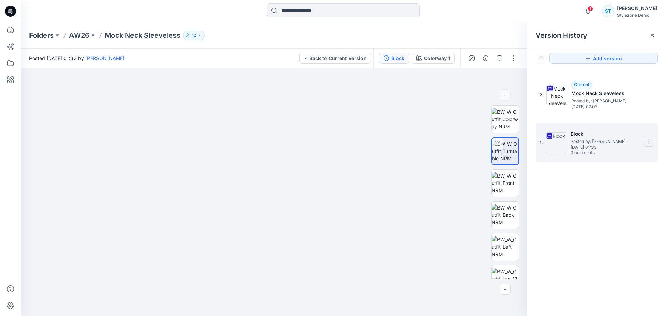
click at [653, 140] on section at bounding box center [648, 141] width 11 height 11
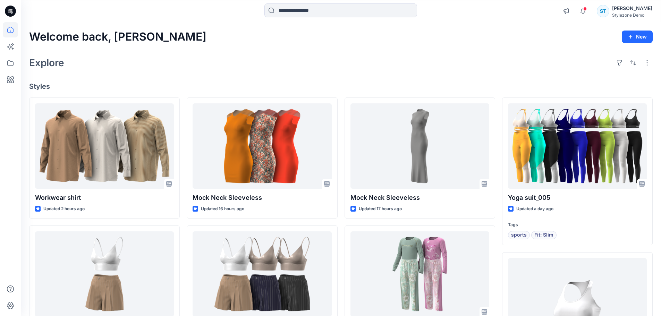
click at [182, 63] on div "Explore" at bounding box center [341, 62] width 624 height 17
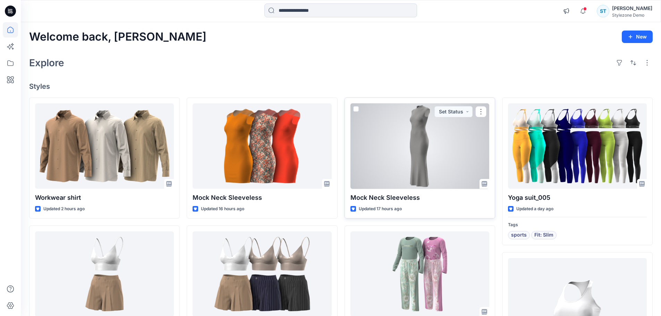
click at [372, 129] on div at bounding box center [419, 146] width 139 height 86
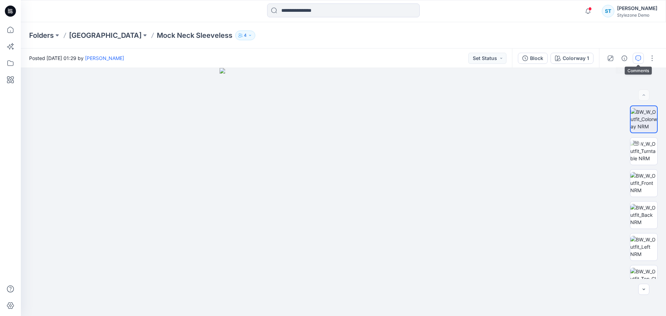
click at [639, 59] on icon "button" at bounding box center [639, 59] width 6 height 6
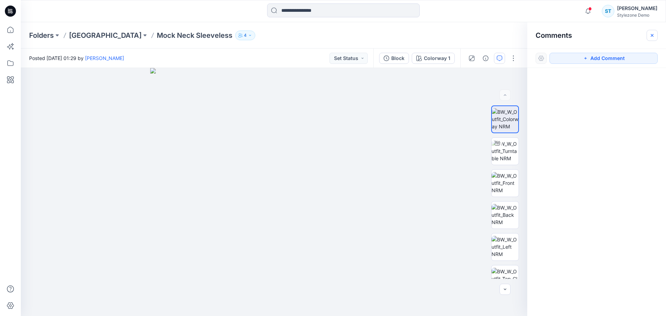
click at [652, 35] on icon "button" at bounding box center [652, 35] width 3 height 3
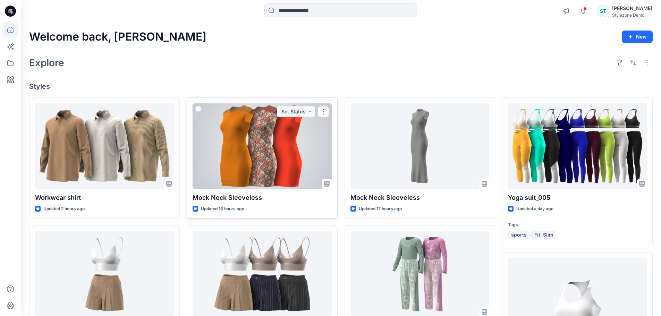
click at [304, 143] on div at bounding box center [262, 146] width 139 height 86
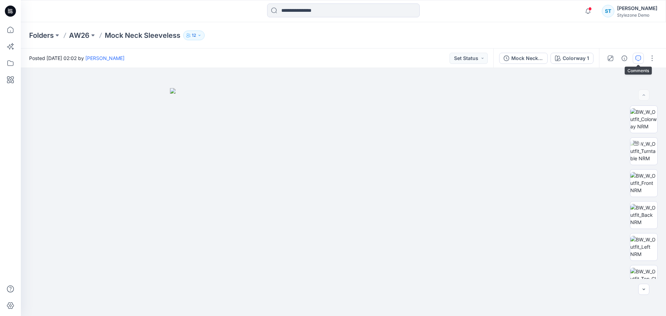
click at [636, 59] on icon "button" at bounding box center [639, 59] width 6 height 6
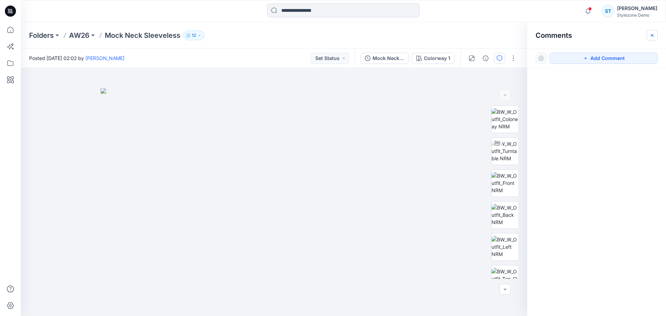
click at [650, 36] on icon "button" at bounding box center [653, 36] width 6 height 6
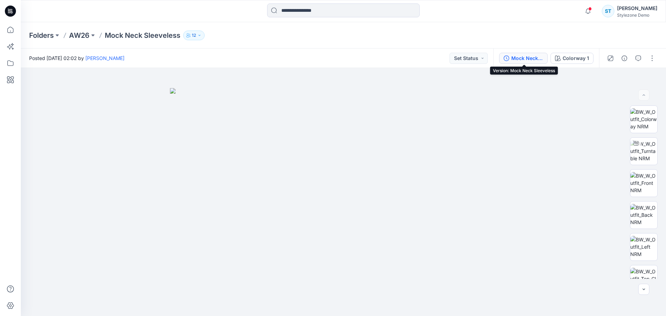
click at [543, 57] on div "Mock Neck Sleeveless" at bounding box center [527, 58] width 32 height 8
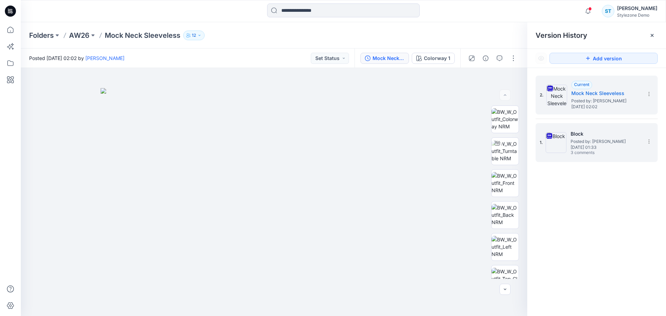
click at [582, 147] on span "Tuesday, August 19, 2025 01:33" at bounding box center [605, 147] width 69 height 5
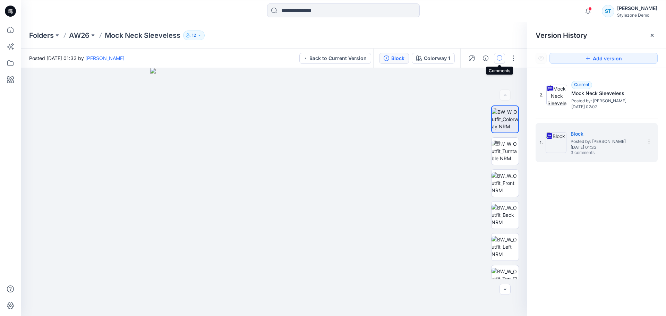
click at [502, 60] on icon "button" at bounding box center [500, 59] width 6 height 6
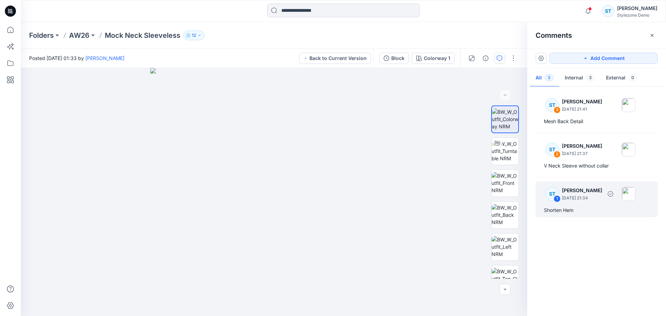
click at [595, 205] on div "ST 1 Savio Thomas August 18, 2025 21:34 Shorten Hem" at bounding box center [597, 199] width 122 height 36
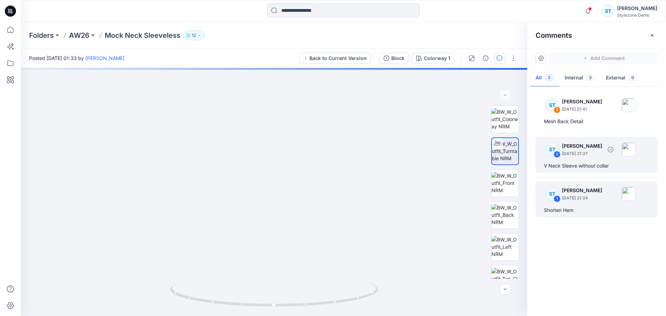
click at [585, 106] on p "[PERSON_NAME]" at bounding box center [582, 102] width 40 height 8
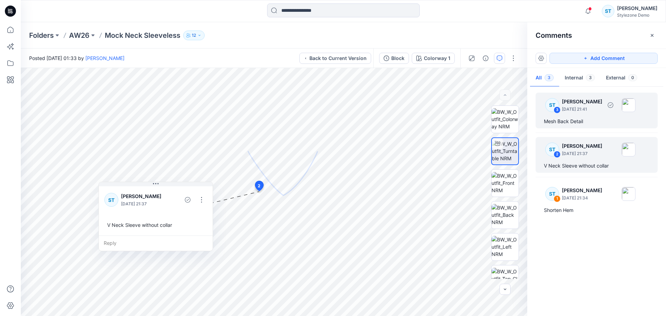
click at [582, 115] on div "ST 3 Savio Thomas August 18, 2025 21:41 Mesh Back Detail" at bounding box center [597, 111] width 122 height 36
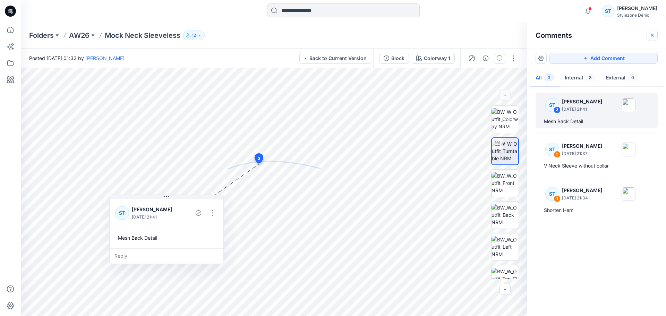
click at [653, 35] on icon "button" at bounding box center [653, 36] width 6 height 6
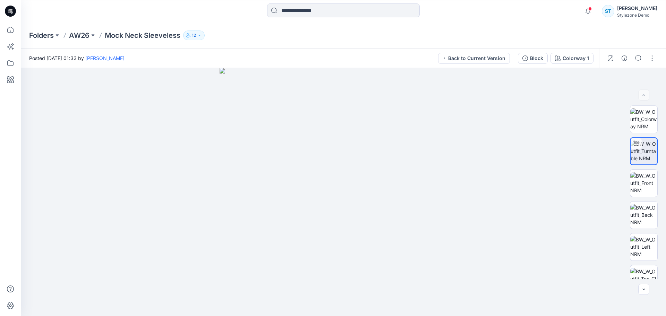
click at [14, 13] on icon at bounding box center [10, 11] width 11 height 11
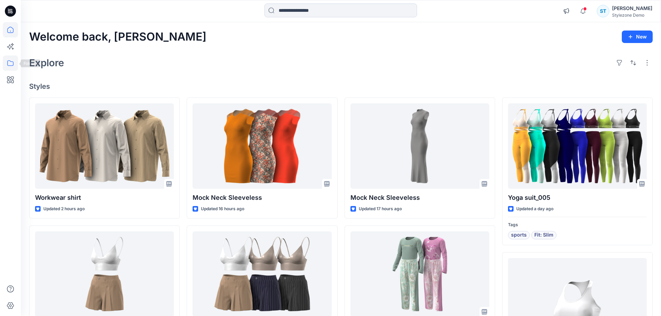
click at [7, 66] on icon at bounding box center [10, 63] width 15 height 15
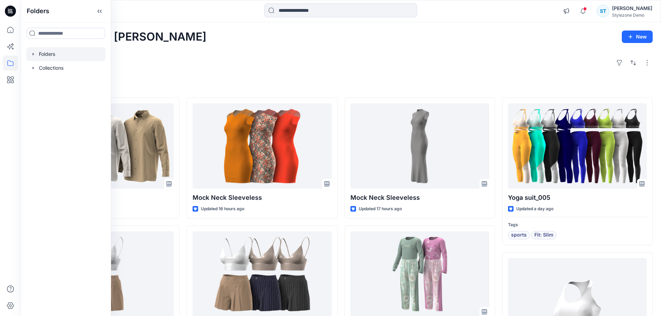
click at [34, 56] on icon "button" at bounding box center [34, 54] width 6 height 6
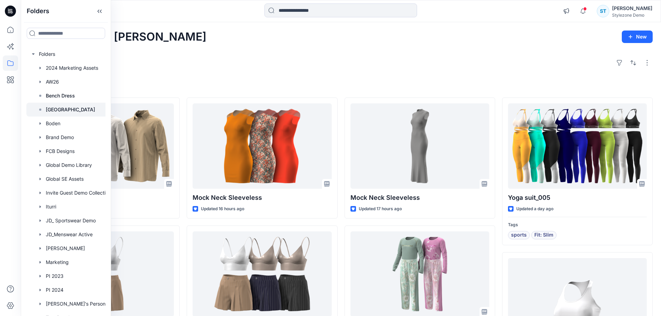
click at [59, 114] on div at bounding box center [74, 110] width 97 height 14
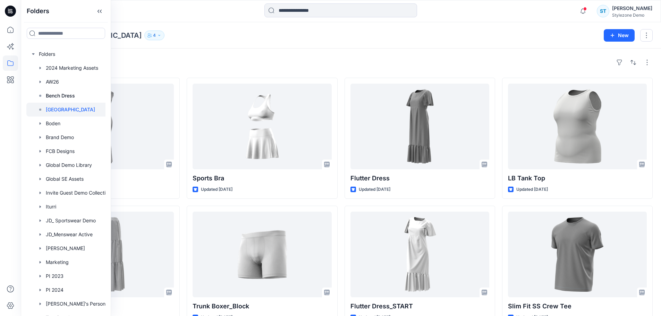
click at [275, 59] on div "Styles" at bounding box center [341, 62] width 624 height 11
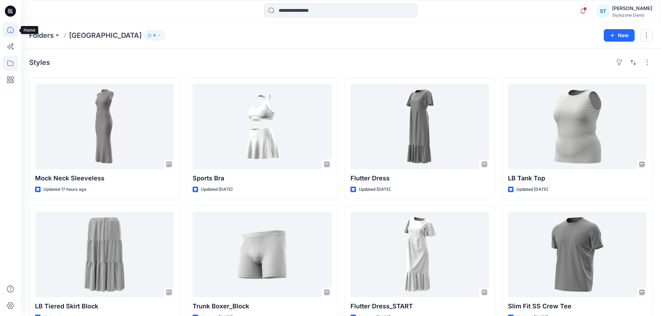
click at [10, 32] on icon at bounding box center [10, 29] width 15 height 15
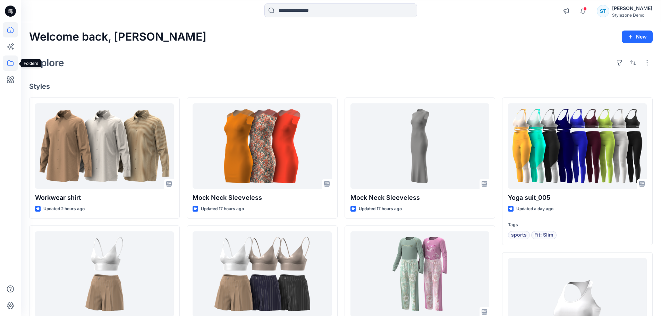
click at [14, 68] on icon at bounding box center [10, 63] width 15 height 15
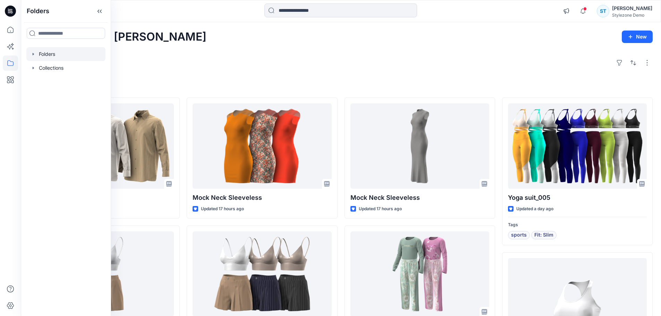
click at [31, 57] on icon "button" at bounding box center [34, 54] width 6 height 6
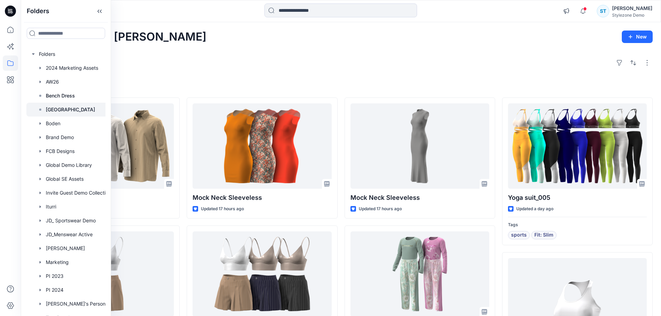
click at [50, 111] on p "Block Library" at bounding box center [70, 109] width 49 height 8
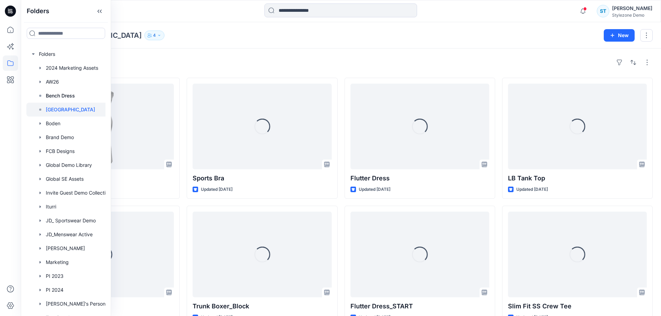
click at [276, 60] on div "Styles" at bounding box center [341, 62] width 624 height 11
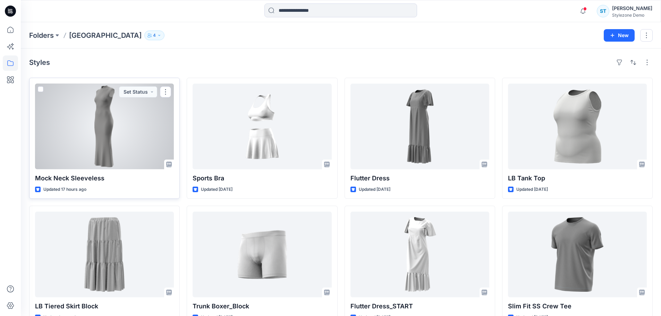
click at [110, 131] on div at bounding box center [104, 127] width 139 height 86
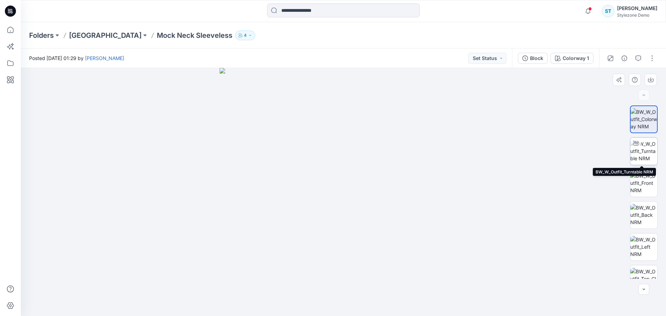
click at [643, 148] on img at bounding box center [643, 151] width 27 height 22
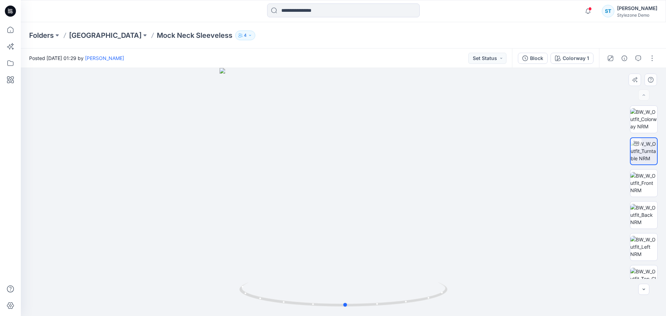
drag, startPoint x: 367, startPoint y: 202, endPoint x: 370, endPoint y: 207, distance: 6.8
click at [370, 207] on div at bounding box center [343, 192] width 645 height 248
drag, startPoint x: 642, startPoint y: 185, endPoint x: 644, endPoint y: 195, distance: 10.3
click at [642, 185] on img at bounding box center [643, 183] width 27 height 22
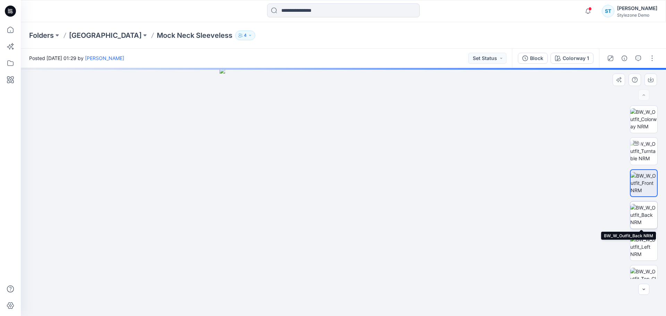
click at [643, 206] on img at bounding box center [643, 215] width 27 height 22
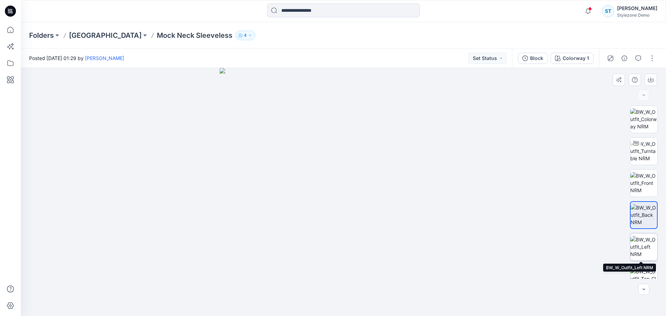
click at [644, 245] on img at bounding box center [643, 247] width 27 height 22
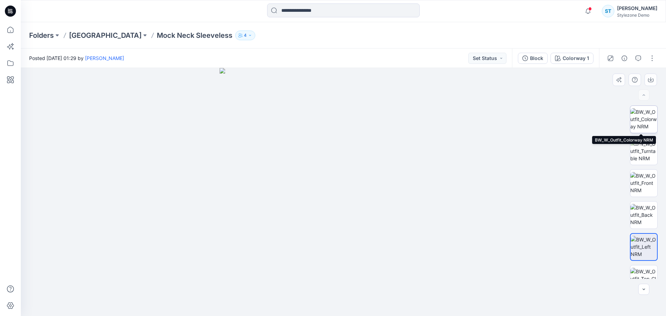
click at [644, 124] on img at bounding box center [643, 119] width 27 height 22
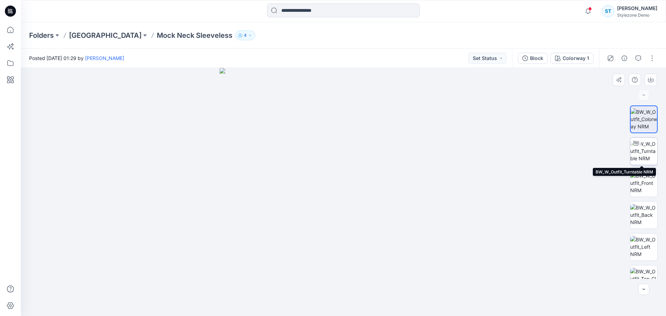
click at [644, 150] on img at bounding box center [643, 151] width 27 height 22
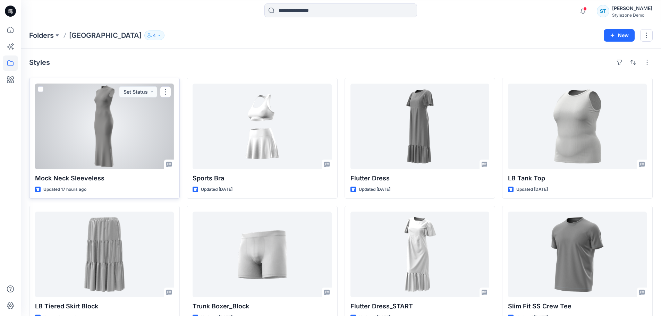
click at [39, 88] on span at bounding box center [41, 89] width 6 height 6
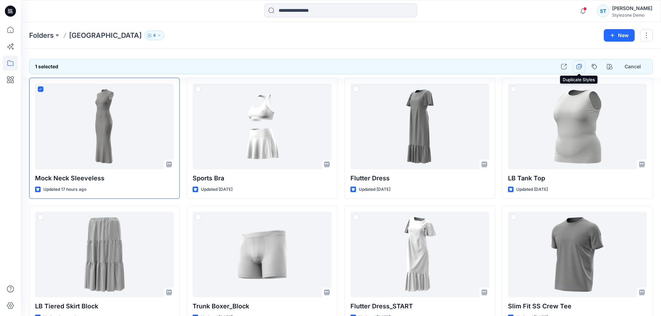
click at [583, 67] on button "button" at bounding box center [579, 66] width 12 height 12
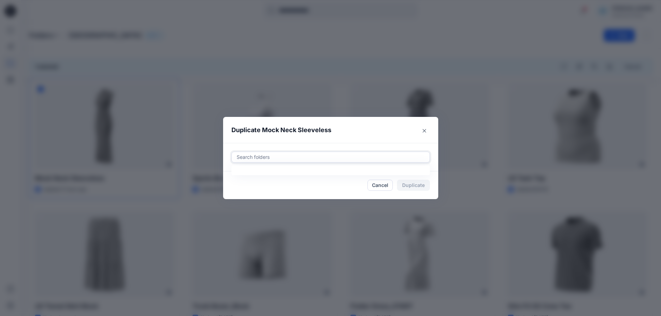
click at [296, 157] on div at bounding box center [330, 157] width 189 height 8
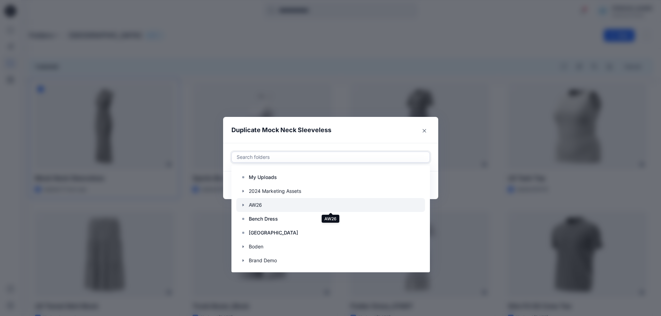
click at [257, 207] on div at bounding box center [330, 205] width 189 height 14
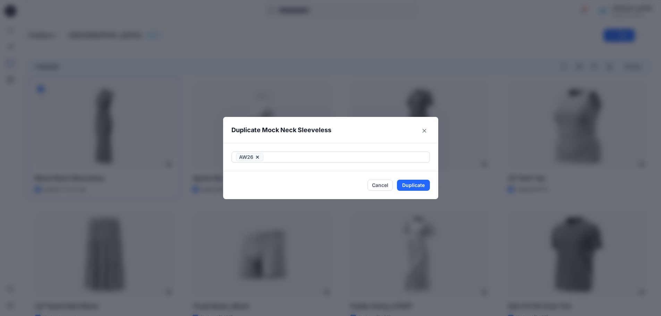
click at [334, 135] on header "Duplicate Mock Neck Sleeveless" at bounding box center [323, 130] width 201 height 26
click at [420, 187] on button "Duplicate" at bounding box center [413, 185] width 33 height 11
click at [426, 131] on icon "Close" at bounding box center [424, 130] width 3 height 3
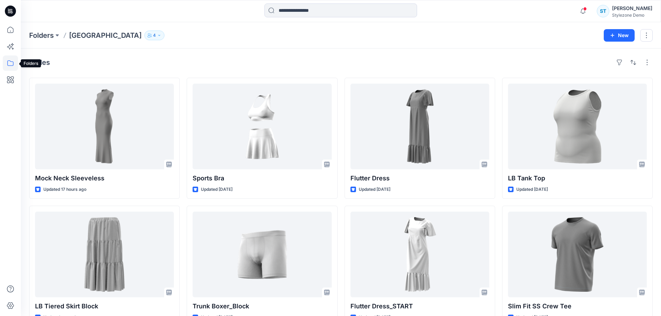
click at [10, 60] on icon at bounding box center [10, 63] width 15 height 15
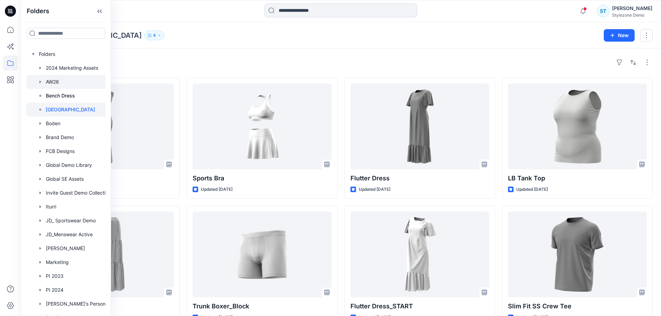
click at [51, 82] on div at bounding box center [74, 82] width 97 height 14
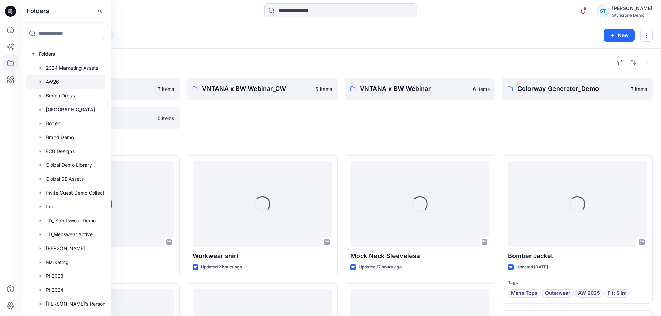
click at [278, 41] on div "Folders AW26 12 New" at bounding box center [341, 35] width 640 height 26
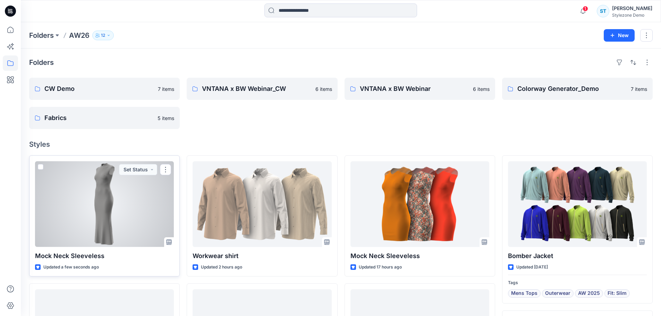
click at [120, 211] on div at bounding box center [104, 204] width 139 height 86
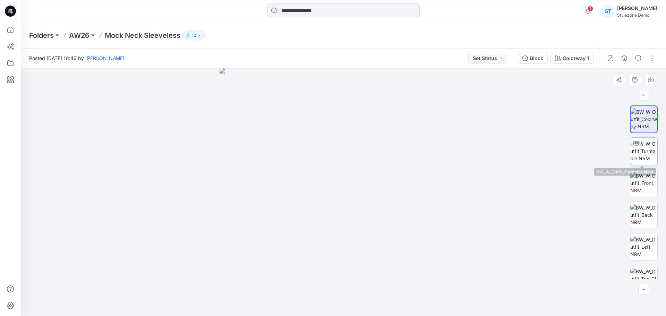
click at [643, 147] on img at bounding box center [643, 151] width 27 height 22
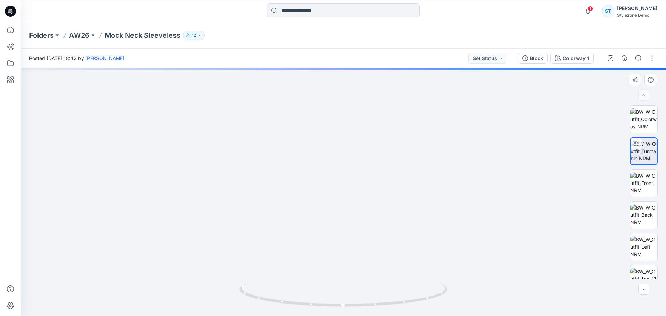
drag, startPoint x: 349, startPoint y: 146, endPoint x: 354, endPoint y: 247, distance: 101.1
click at [354, 247] on img at bounding box center [343, 159] width 580 height 313
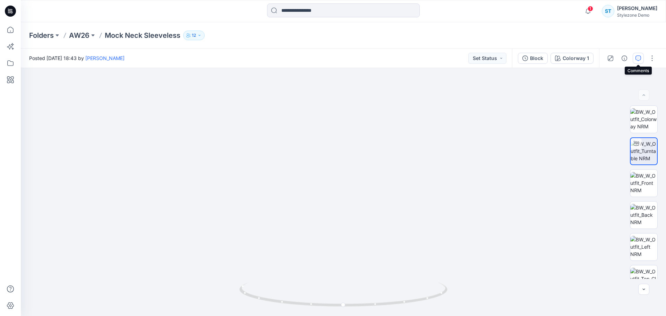
click at [638, 58] on icon "button" at bounding box center [639, 59] width 6 height 6
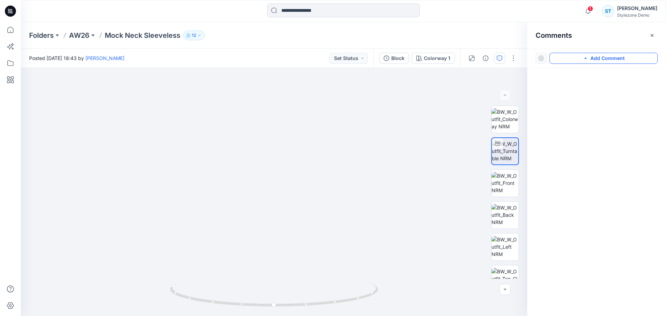
click at [616, 60] on button "Add Comment" at bounding box center [604, 58] width 108 height 11
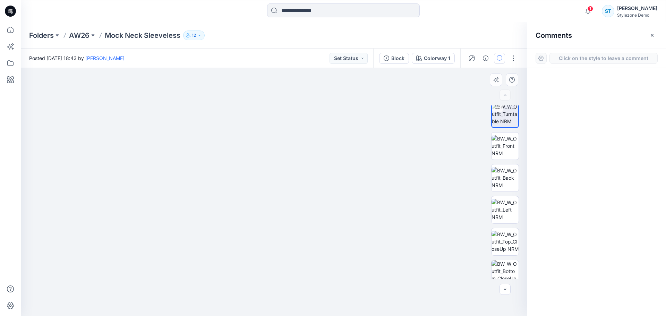
scroll to position [46, 0]
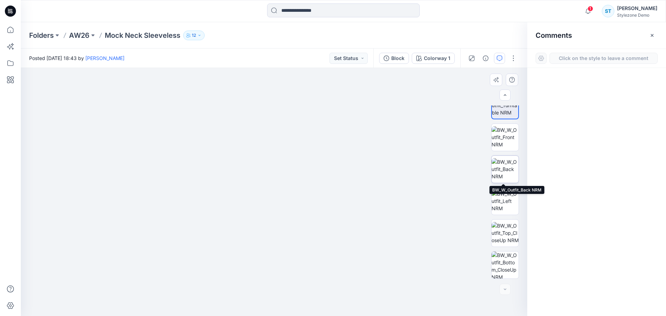
drag, startPoint x: 517, startPoint y: 170, endPoint x: 507, endPoint y: 160, distance: 14.0
click at [517, 157] on div at bounding box center [505, 169] width 28 height 28
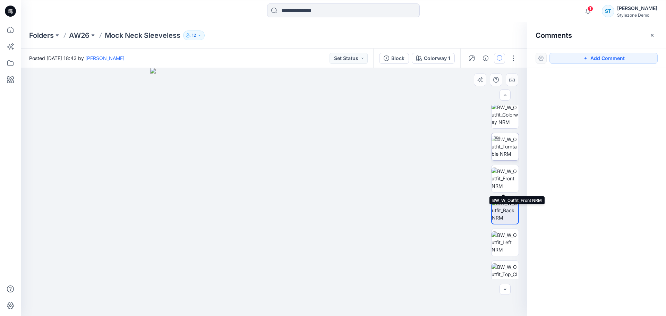
scroll to position [0, 0]
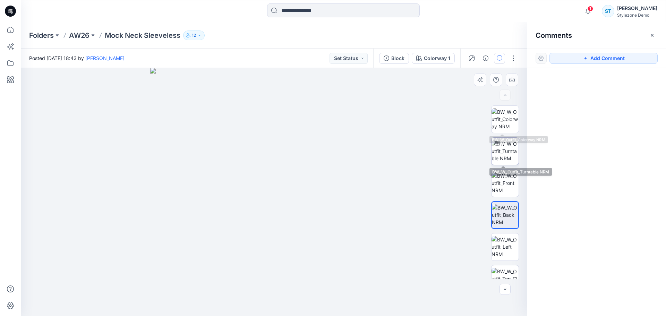
click at [507, 149] on img at bounding box center [505, 151] width 27 height 22
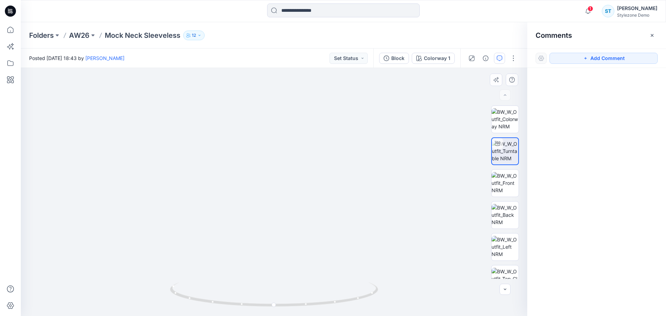
drag, startPoint x: 285, startPoint y: 205, endPoint x: 281, endPoint y: 156, distance: 49.1
click at [281, 156] on img at bounding box center [271, 98] width 514 height 435
click at [596, 58] on button "Add Comment" at bounding box center [604, 58] width 108 height 11
click at [284, 176] on div "1" at bounding box center [274, 192] width 507 height 248
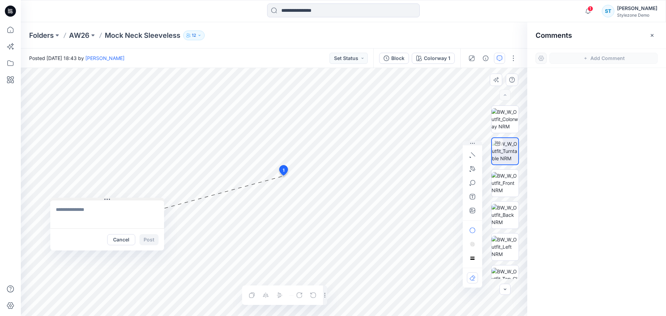
drag, startPoint x: 295, startPoint y: 180, endPoint x: 73, endPoint y: 198, distance: 223.2
click at [73, 198] on button at bounding box center [107, 200] width 114 height 4
click at [78, 212] on textarea at bounding box center [107, 215] width 114 height 28
type textarea "*"
click at [471, 169] on icon "button" at bounding box center [472, 168] width 5 height 5
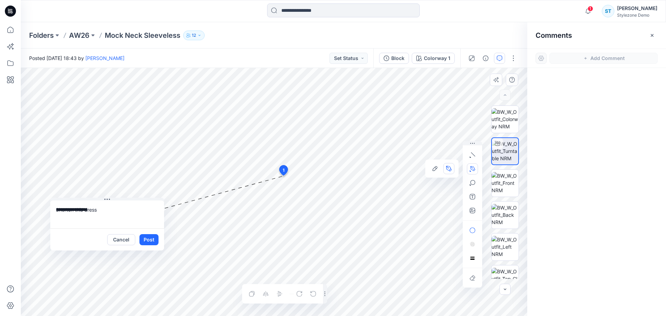
click at [232, 194] on icon "Layer 1" at bounding box center [274, 192] width 507 height 248
click at [310, 194] on g at bounding box center [270, 193] width 79 height 3
click at [100, 213] on textarea "**********" at bounding box center [107, 215] width 114 height 28
click at [122, 192] on p "[PERSON_NAME][EMAIL_ADDRESS][DOMAIN_NAME]" at bounding box center [101, 189] width 52 height 7
type textarea "**********"
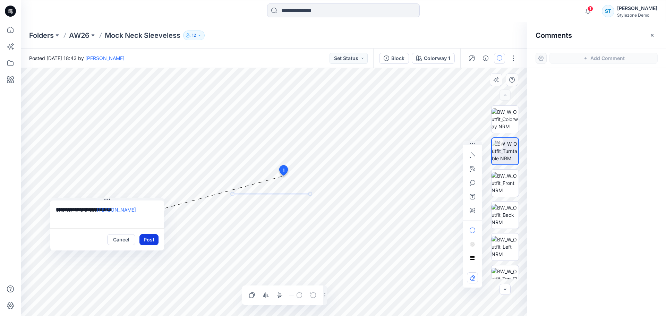
click at [157, 241] on button "Post" at bounding box center [148, 239] width 19 height 11
